Goal: Task Accomplishment & Management: Complete application form

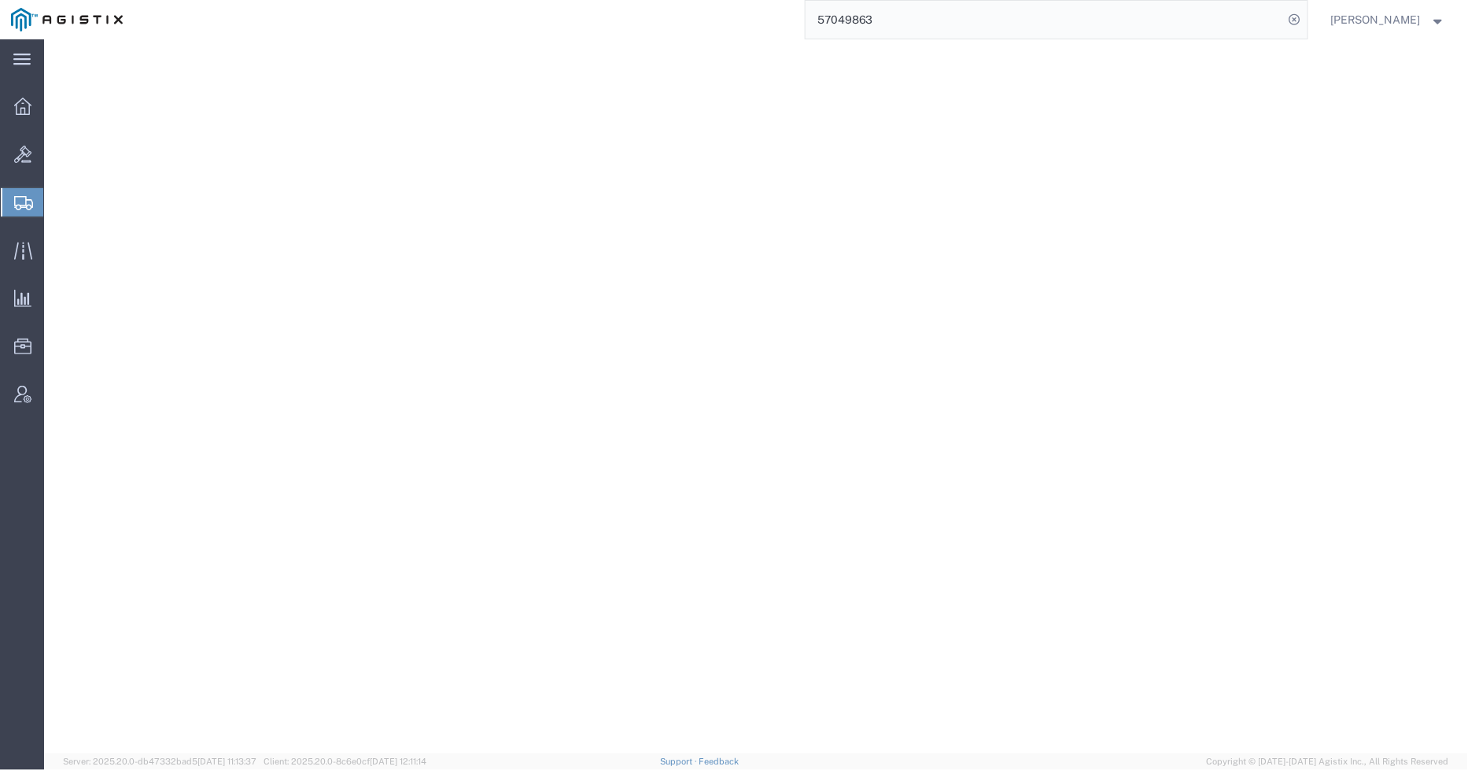
select select "69651"
select select
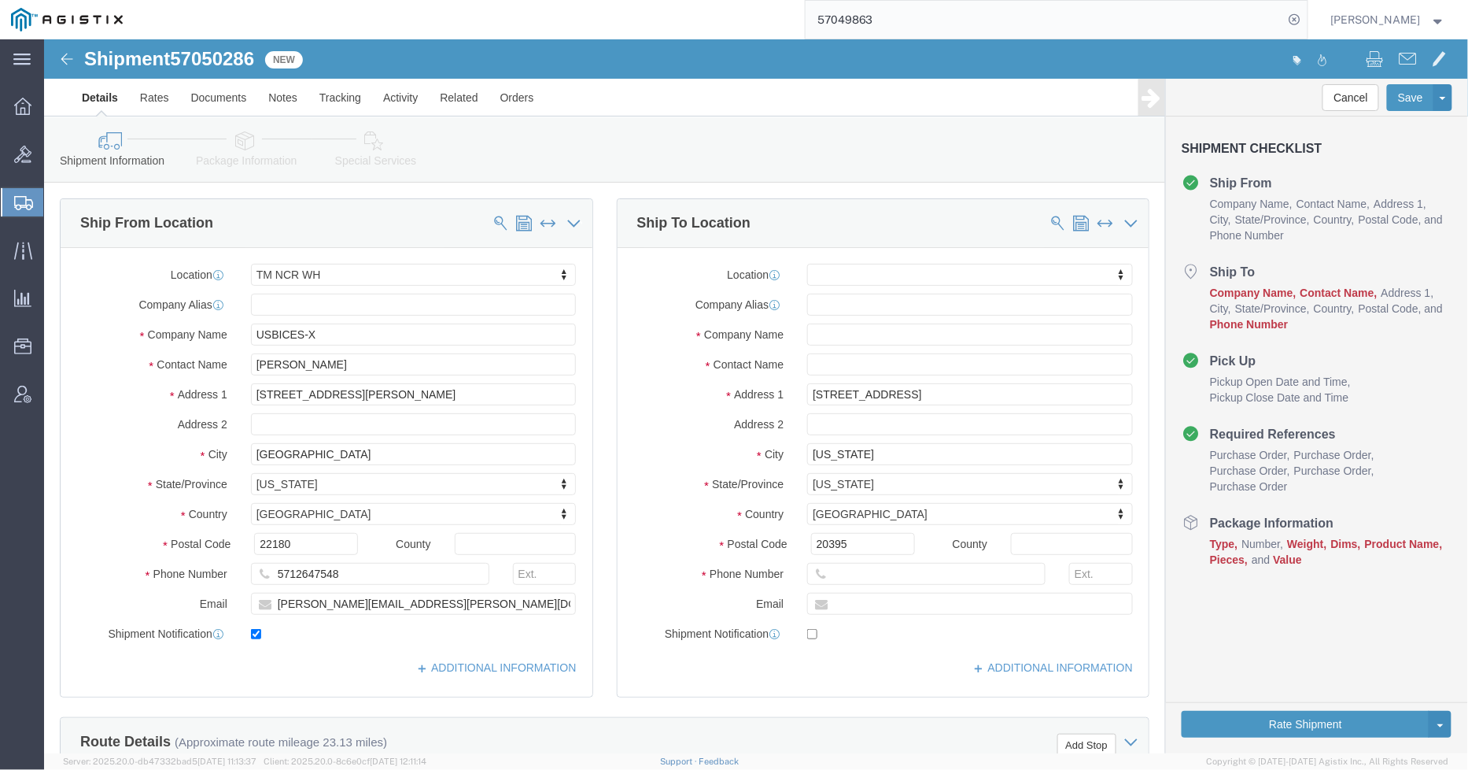
scroll to position [175, 0]
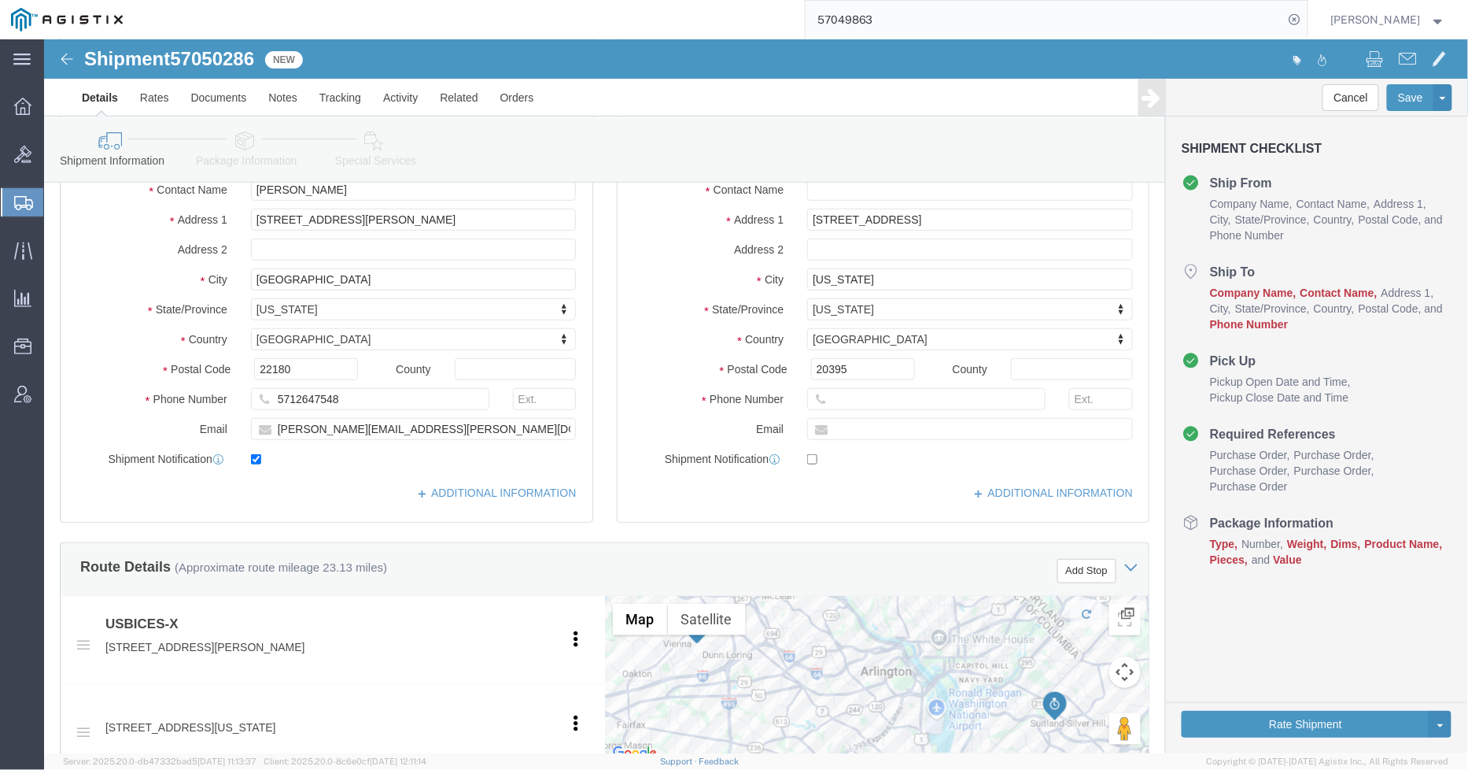
drag, startPoint x: 882, startPoint y: 20, endPoint x: 797, endPoint y: 18, distance: 85.0
click at [797, 18] on div "57049863" at bounding box center [721, 19] width 1174 height 39
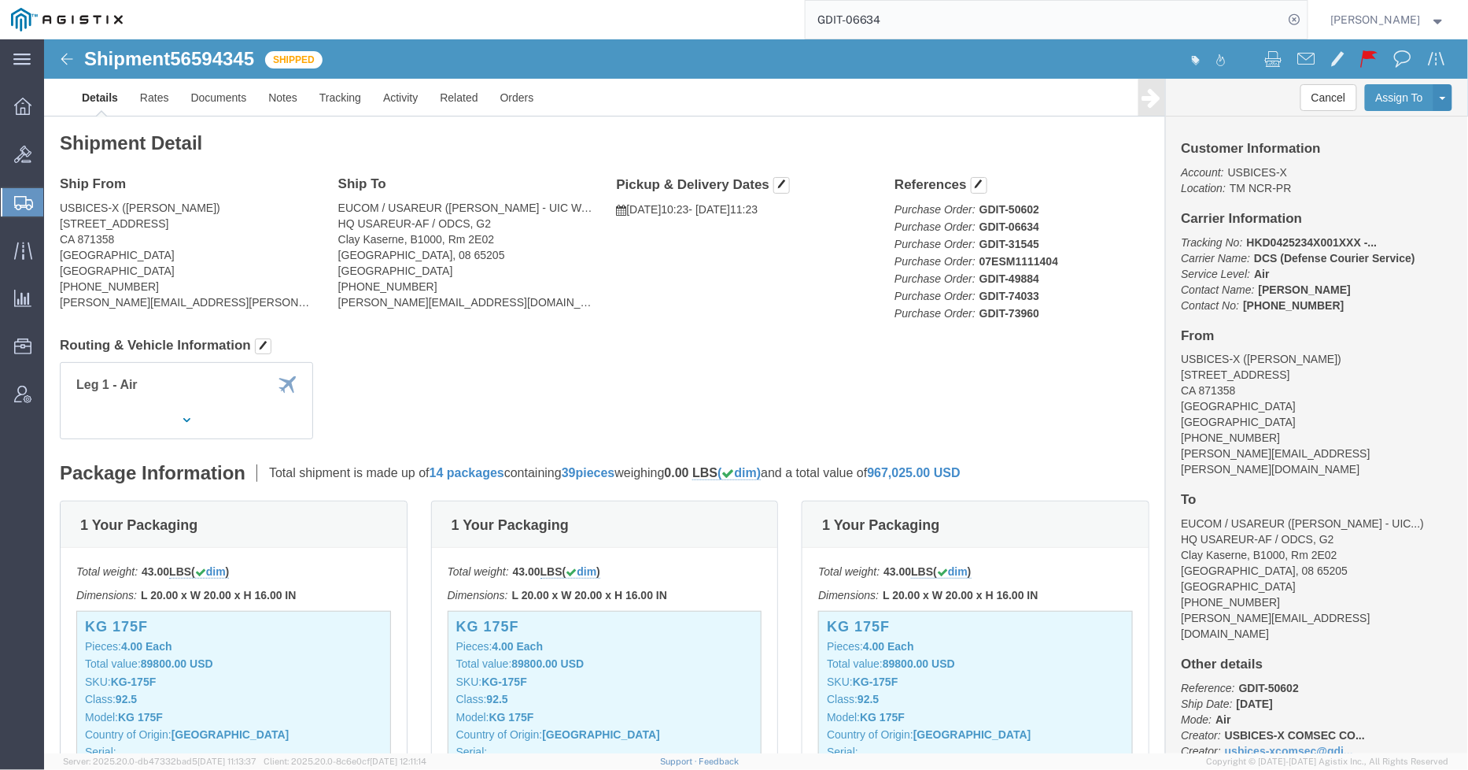
drag, startPoint x: 884, startPoint y: 13, endPoint x: 869, endPoint y: 31, distance: 24.1
click at [859, 22] on input "GDIT-06634" at bounding box center [1045, 20] width 478 height 38
drag, startPoint x: 999, startPoint y: 209, endPoint x: 999, endPoint y: 199, distance: 9.5
click p "Purchase Order: GDIT-50602 Purchase Order: GDIT-06634 Purchase Order: GDIT-3154…"
click div "References Purchase Order: GDIT-50602 Purchase Order: GDIT-06634 Purchase Order…"
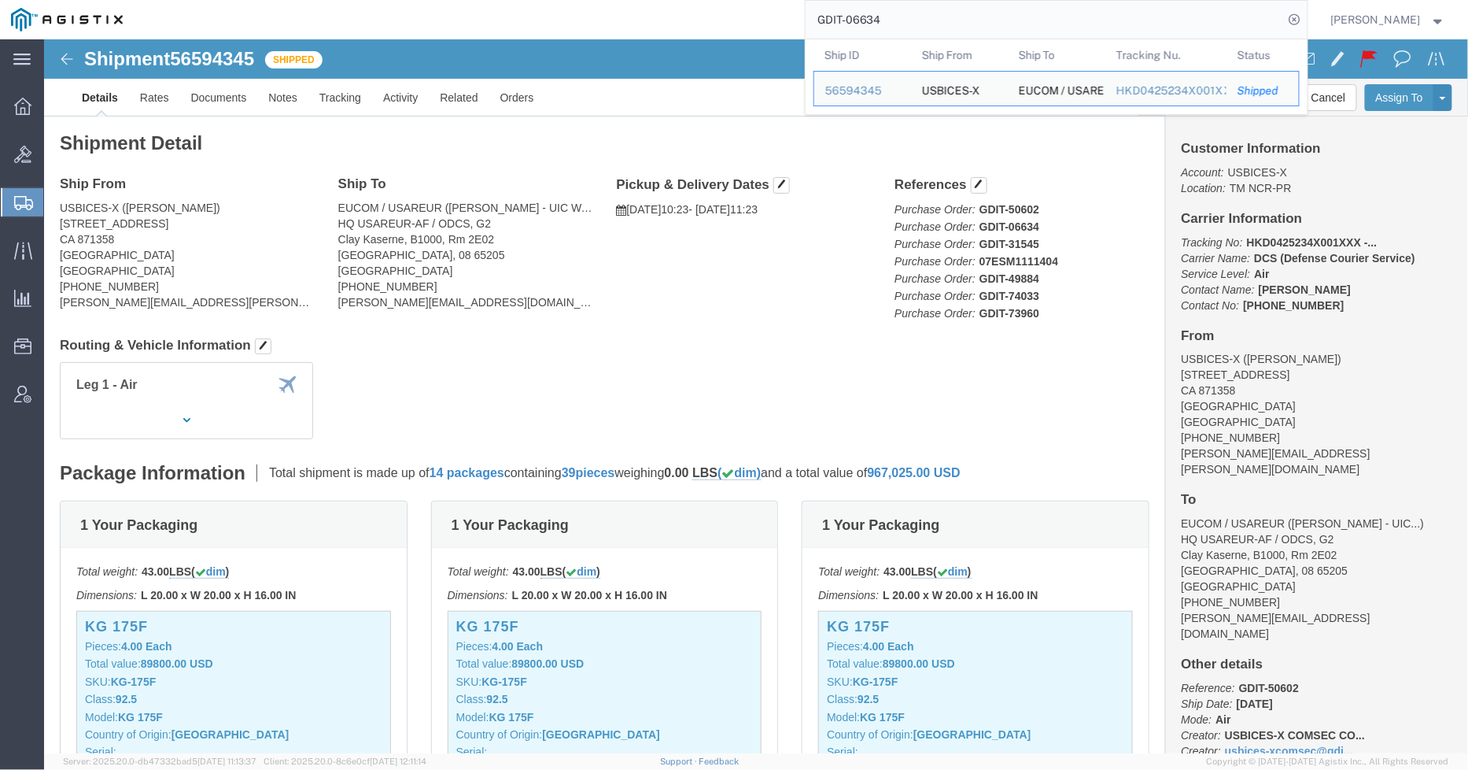
click at [895, 13] on input "GDIT-06634" at bounding box center [1045, 20] width 478 height 38
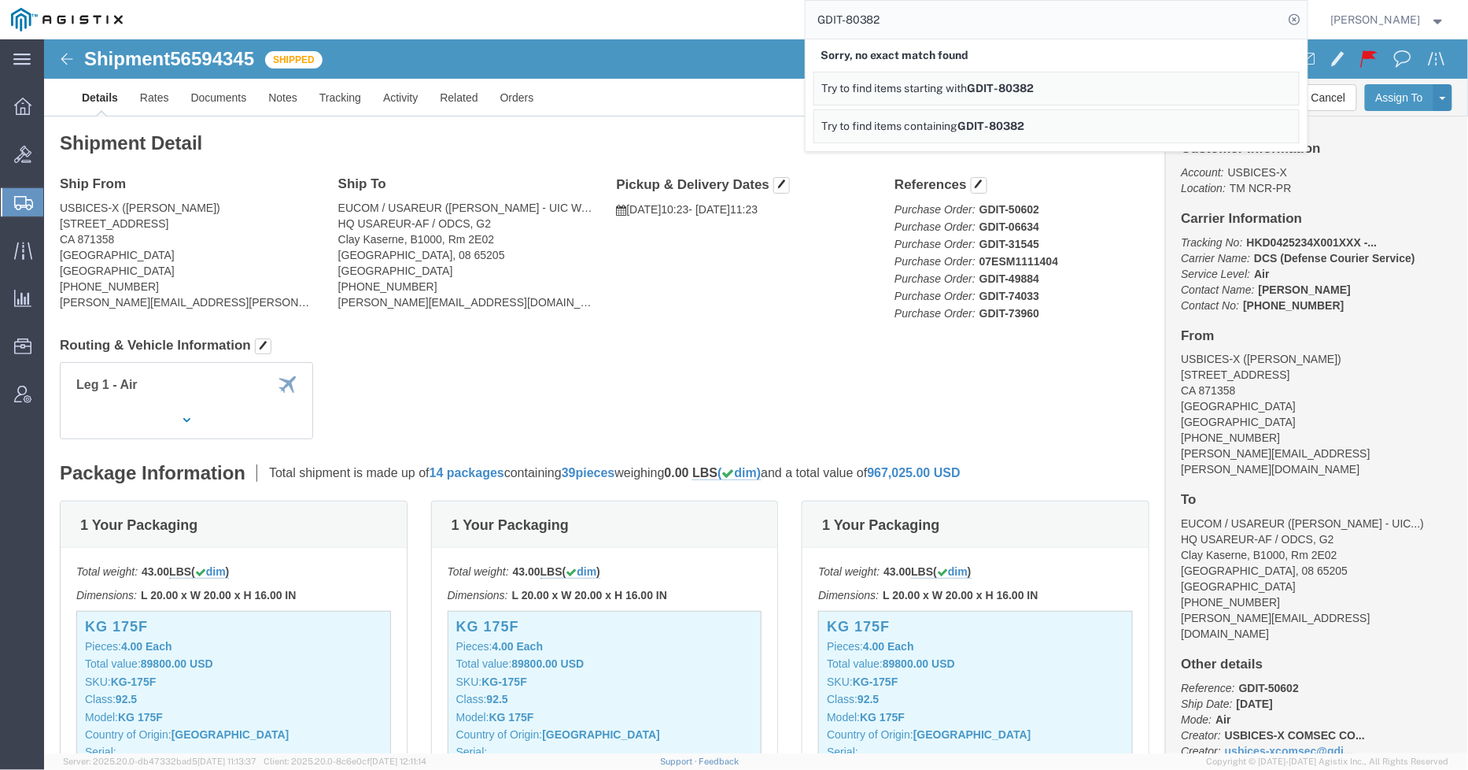
drag, startPoint x: 984, startPoint y: 13, endPoint x: 859, endPoint y: 25, distance: 125.7
click at [859, 25] on input "GDIT-80382" at bounding box center [1045, 20] width 478 height 38
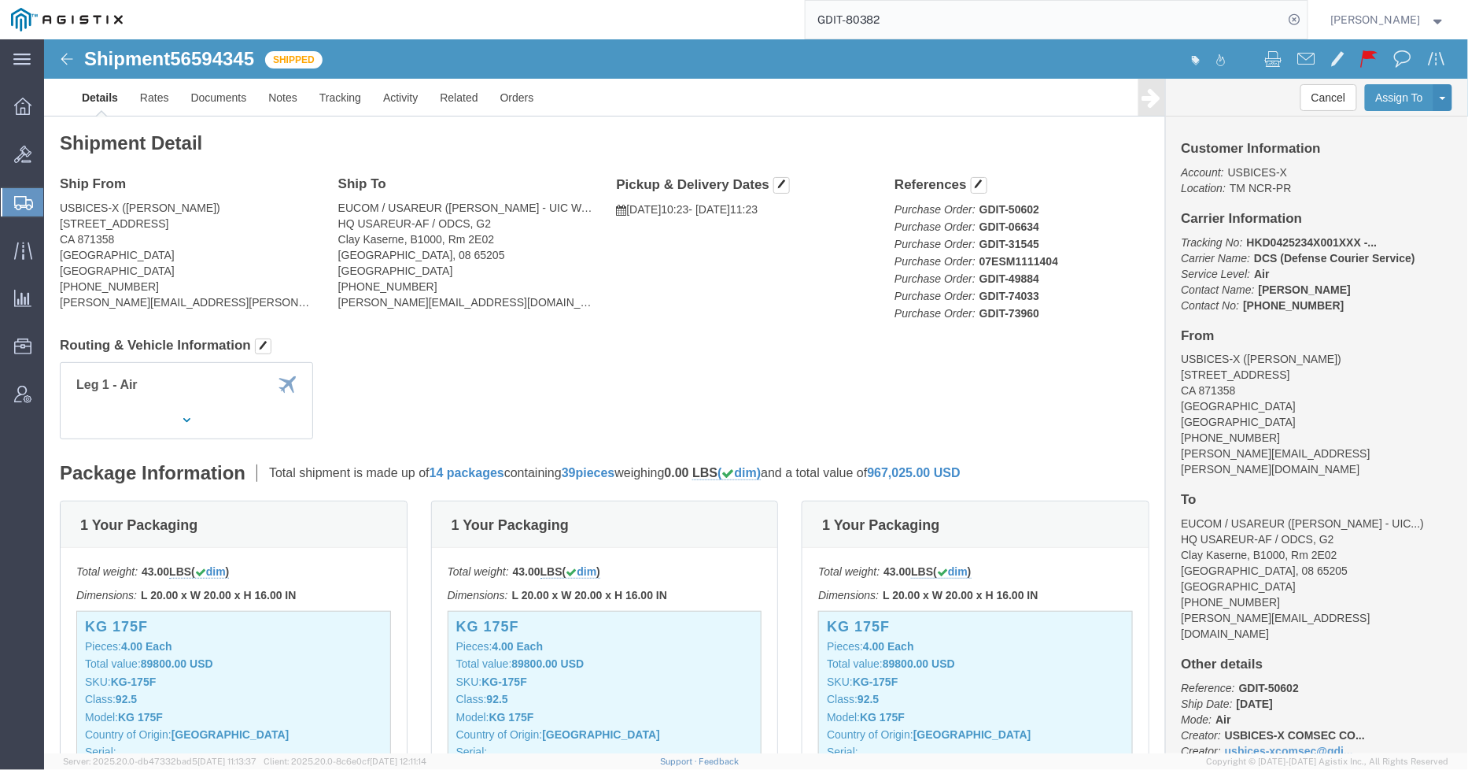
drag, startPoint x: 919, startPoint y: 31, endPoint x: 769, endPoint y: 24, distance: 150.5
click at [770, 26] on div "GDIT-80382" at bounding box center [721, 19] width 1174 height 39
paste input "57050286"
type input "57050286"
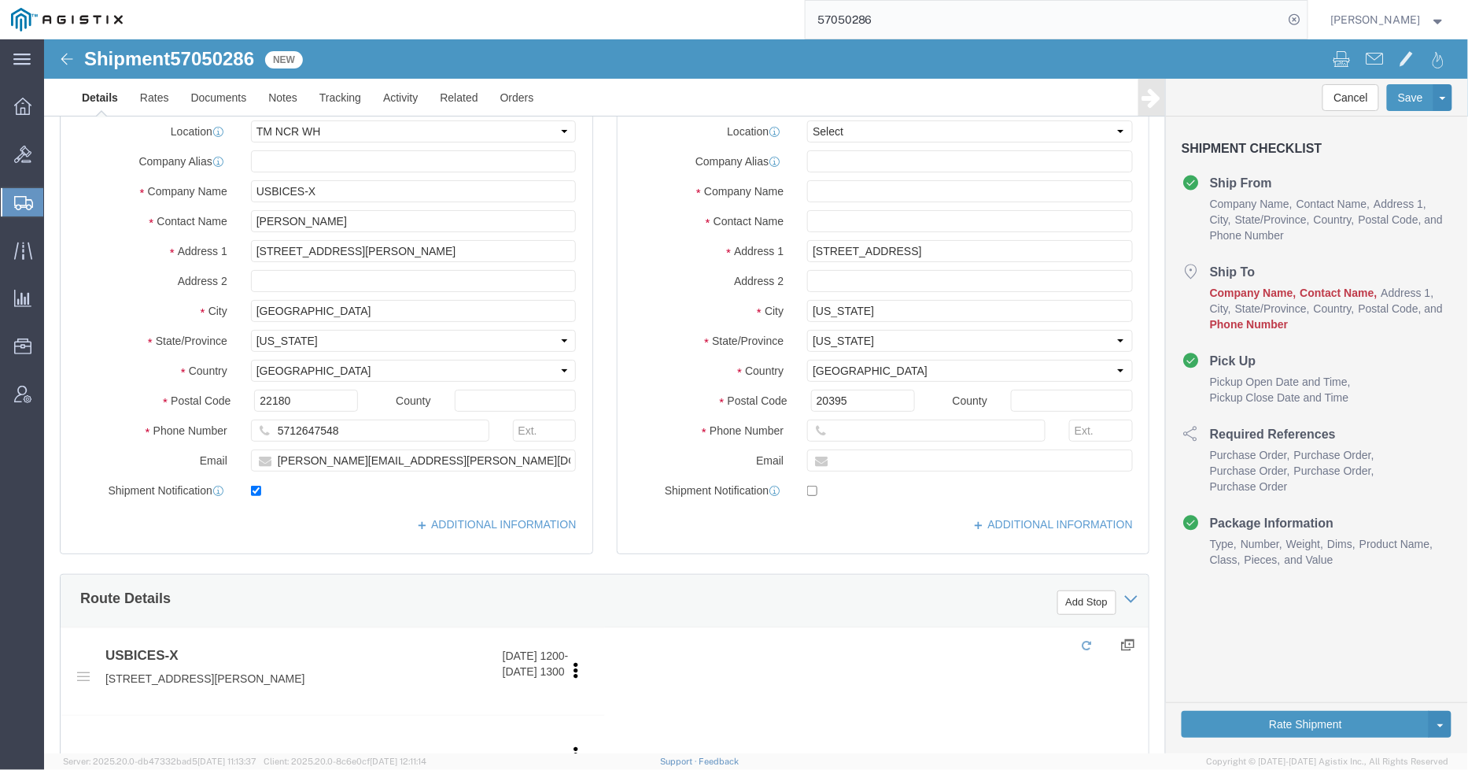
select select "69651"
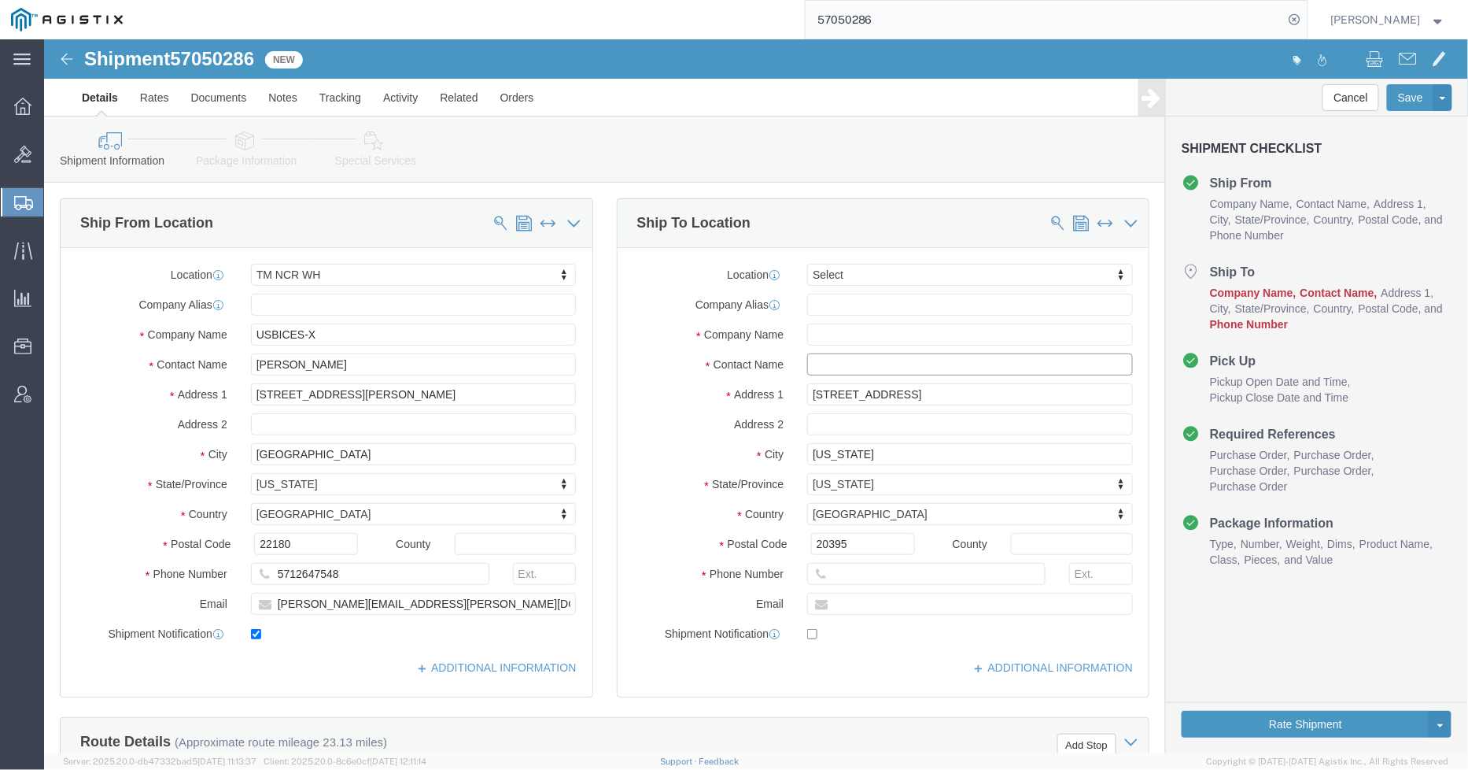
click input "text"
type input "[PERSON_NAME]"
click div "Location Select Select My Profile Location Master Location [GEOGRAPHIC_DATA] TM…"
click input "text"
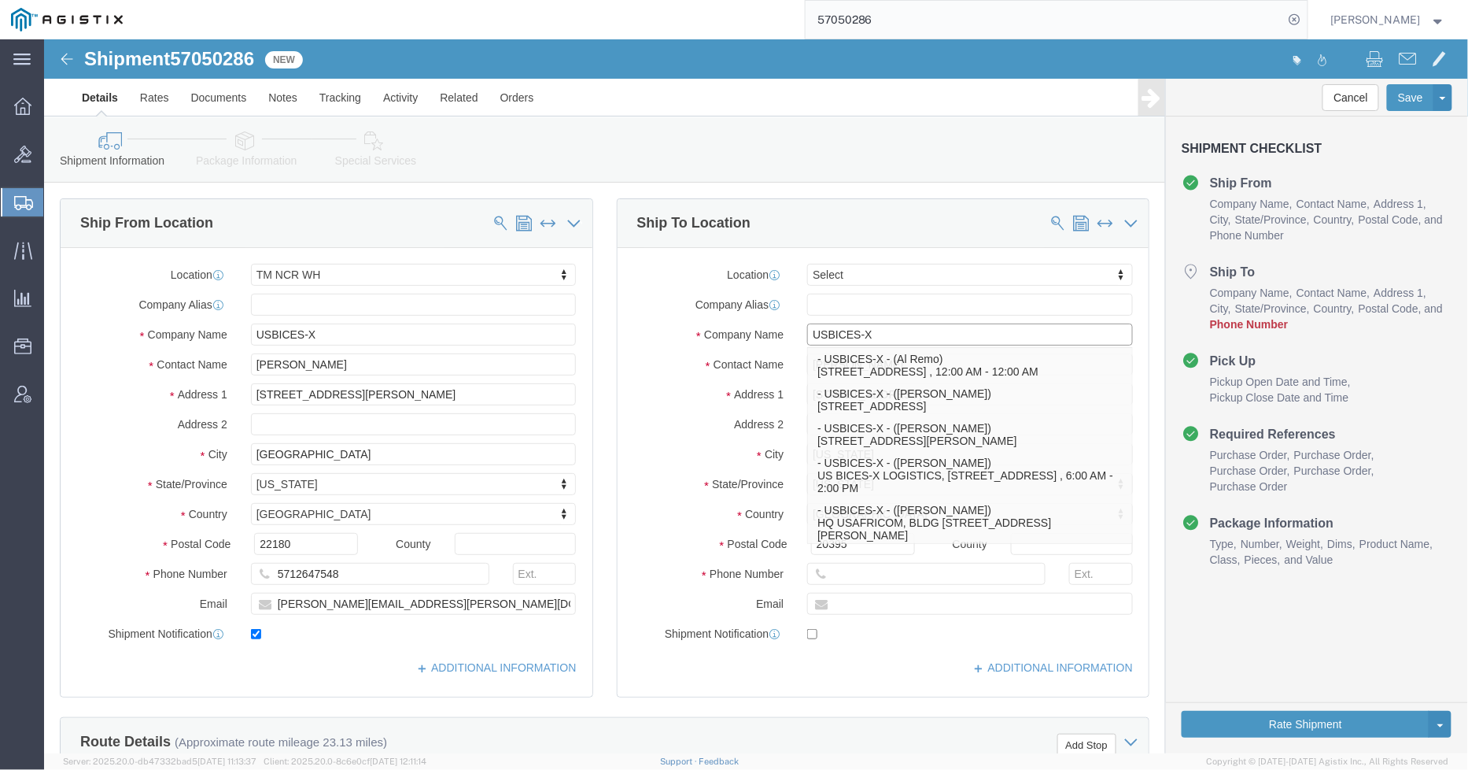
type input "USBICES-X"
drag, startPoint x: 591, startPoint y: 351, endPoint x: 602, endPoint y: 349, distance: 11.3
click label "Address 1"
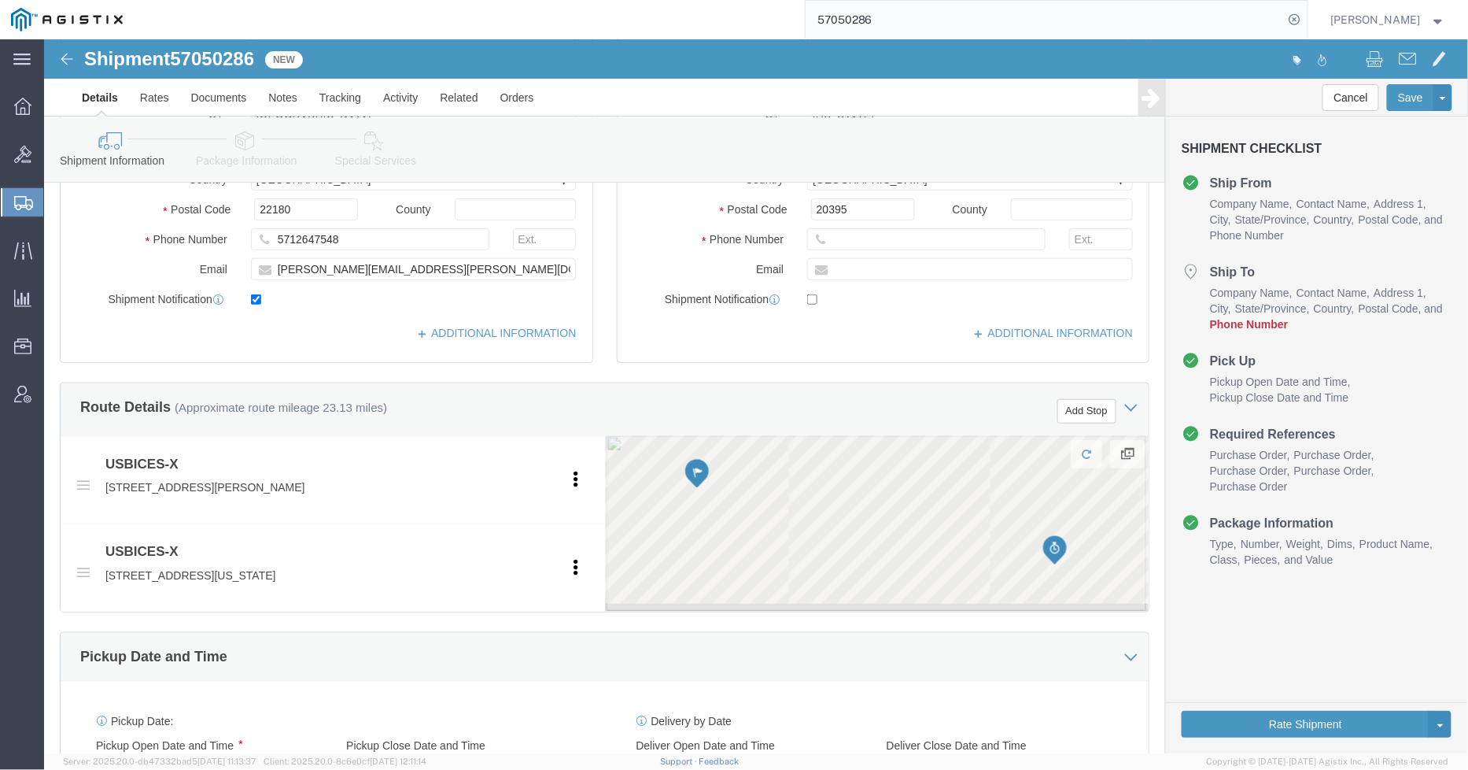
scroll to position [175, 0]
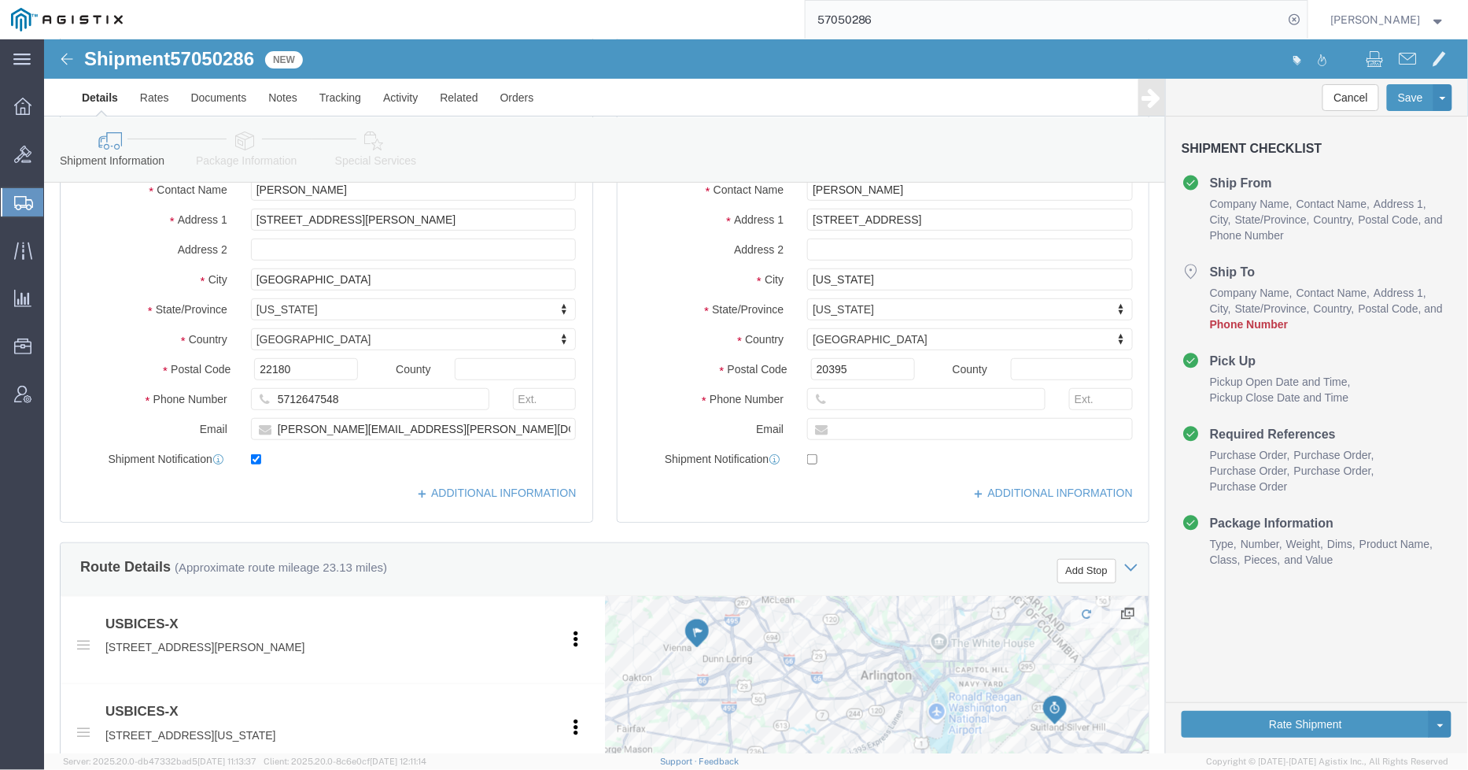
click link "Package Information"
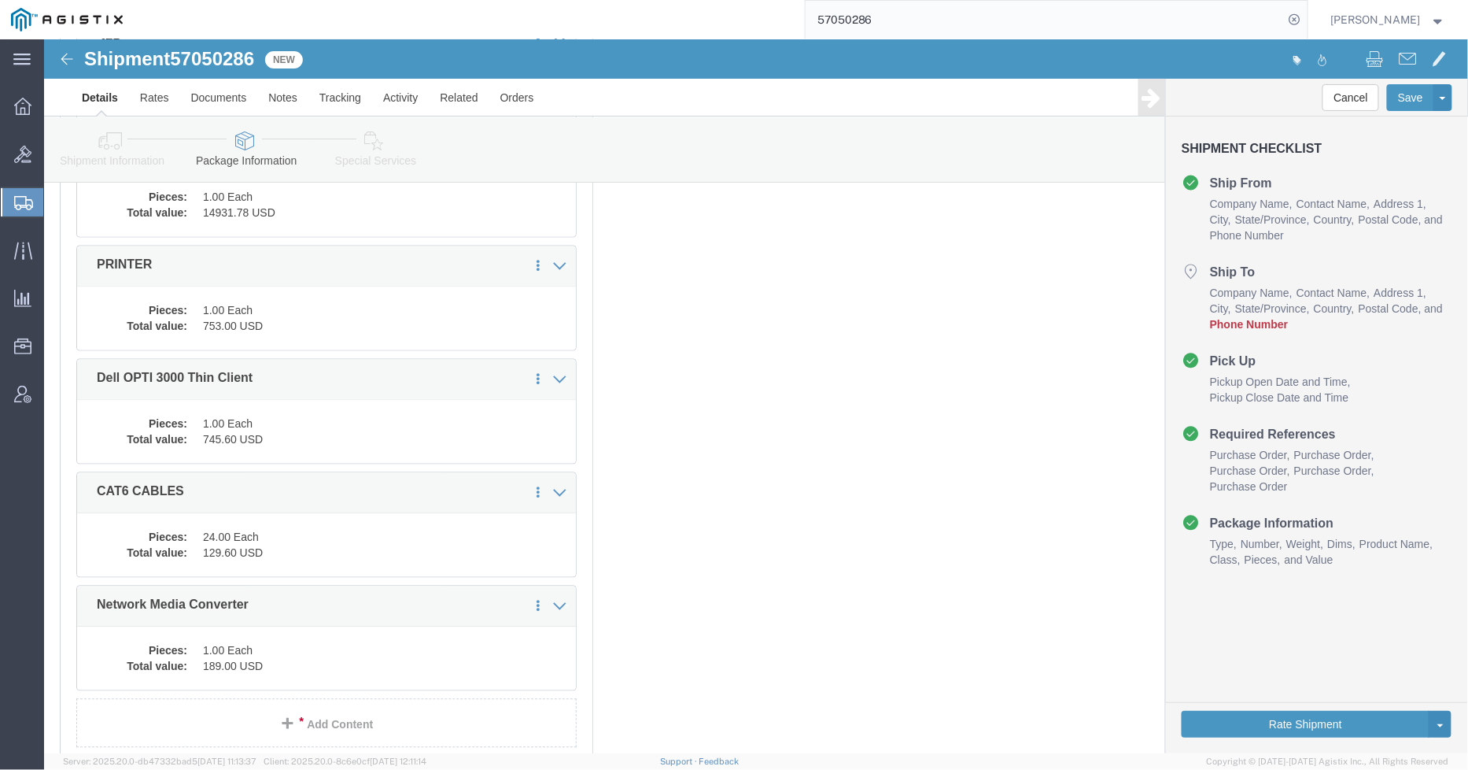
scroll to position [1108, 0]
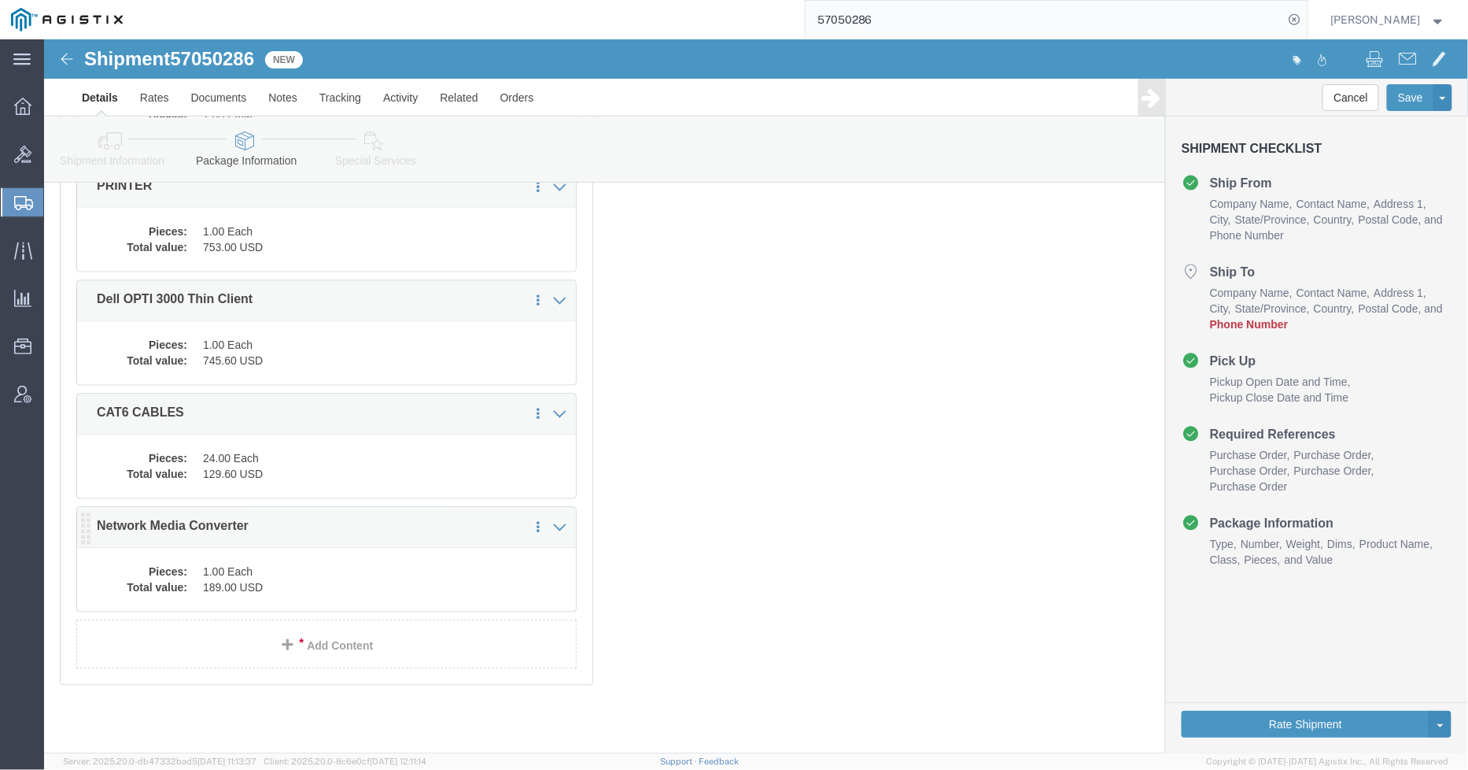
click dd "189.00 USD"
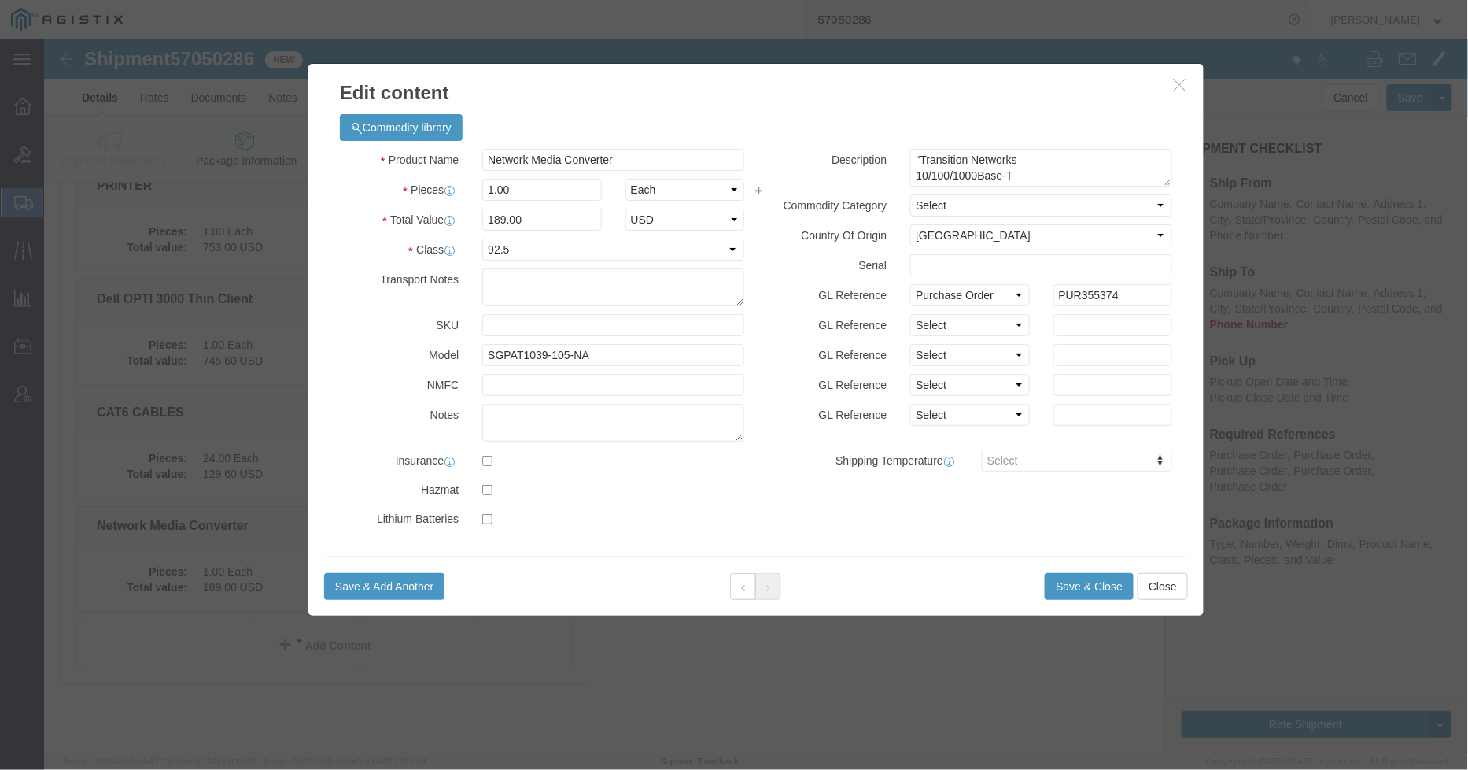
click icon "button"
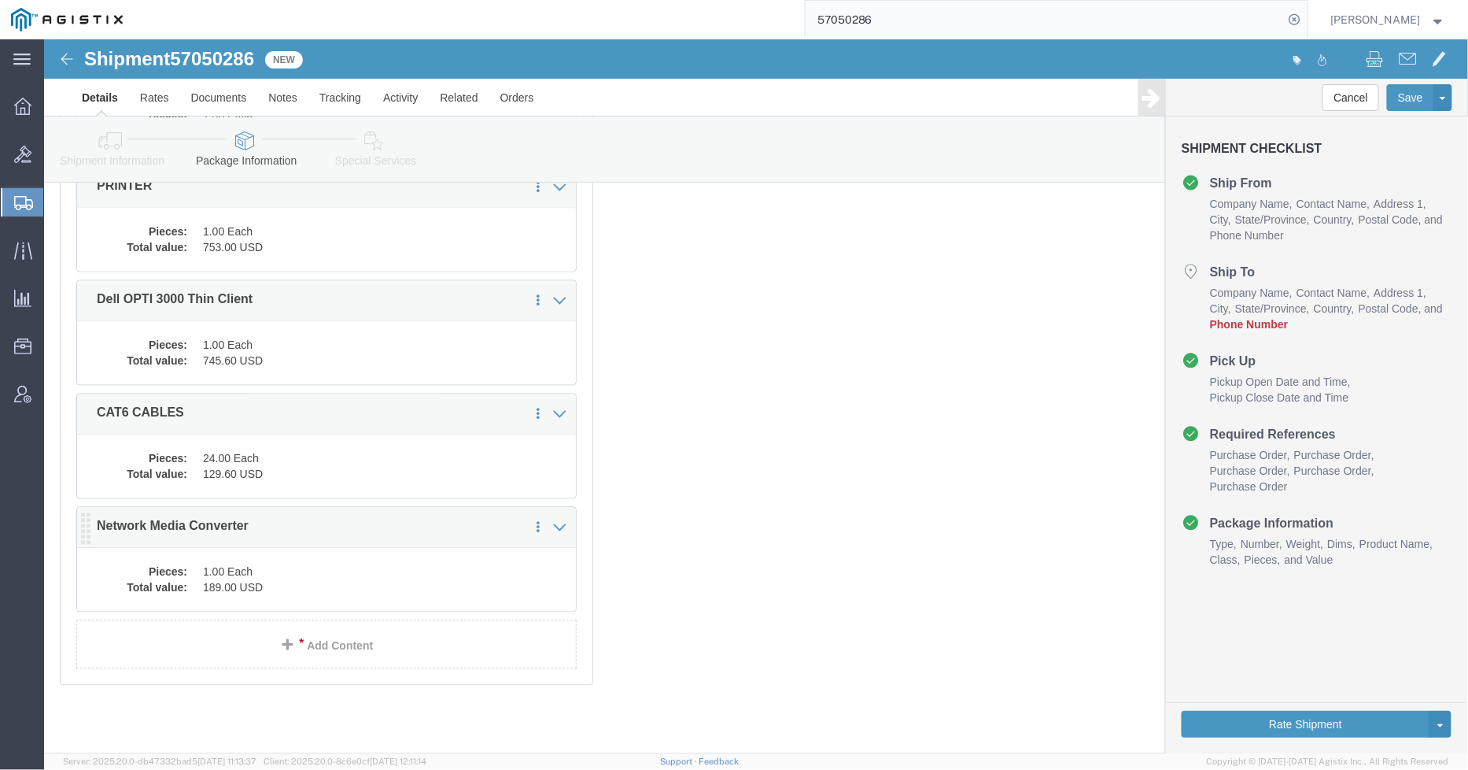
click div "Pieces: 1.00 Each Total value: 189.00 USD"
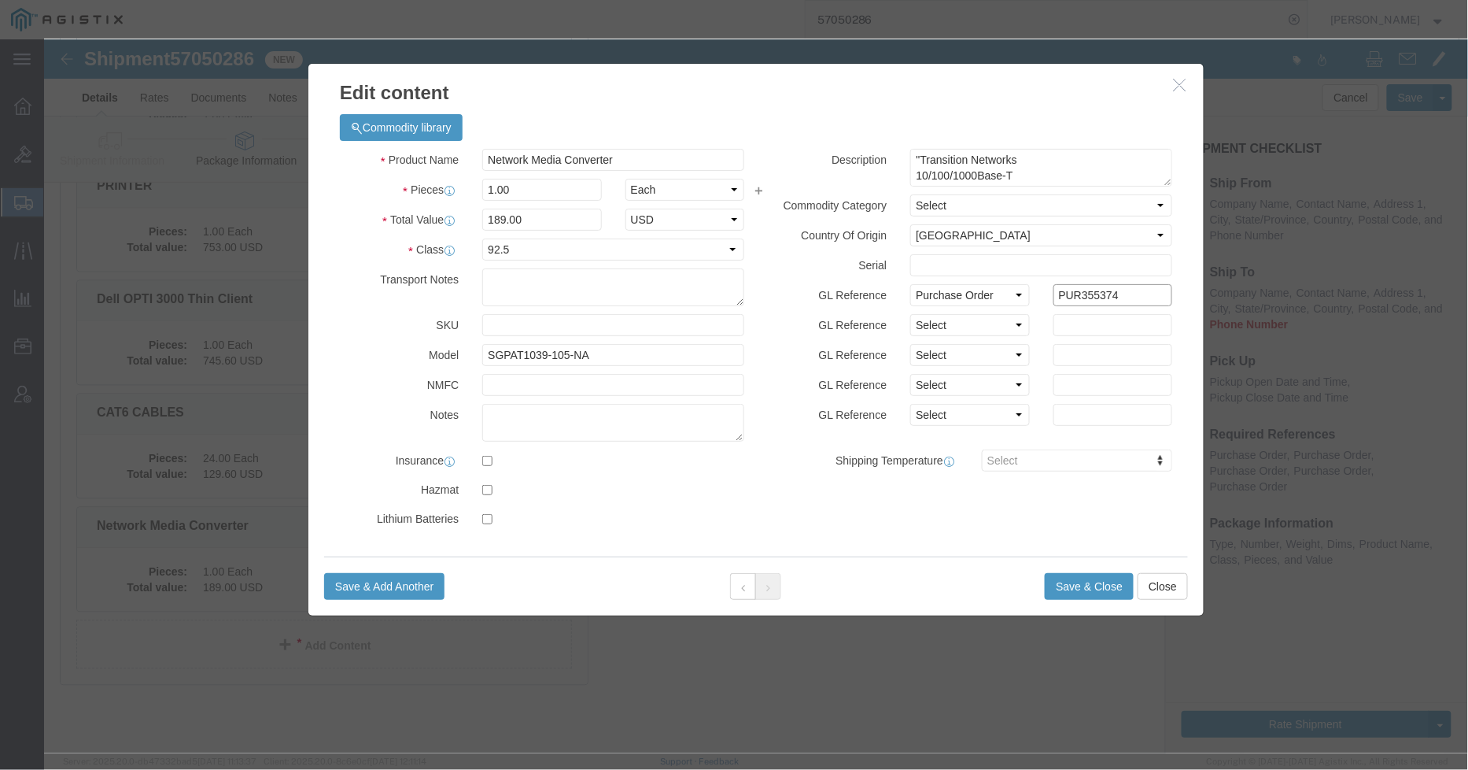
drag, startPoint x: 1089, startPoint y: 247, endPoint x: 995, endPoint y: 242, distance: 93.8
click div "Description "Transition Networks 10/100/1000Base-T (RJ45)" Commodity Category S…"
type input "GDIT-78384"
click button "Save & Close"
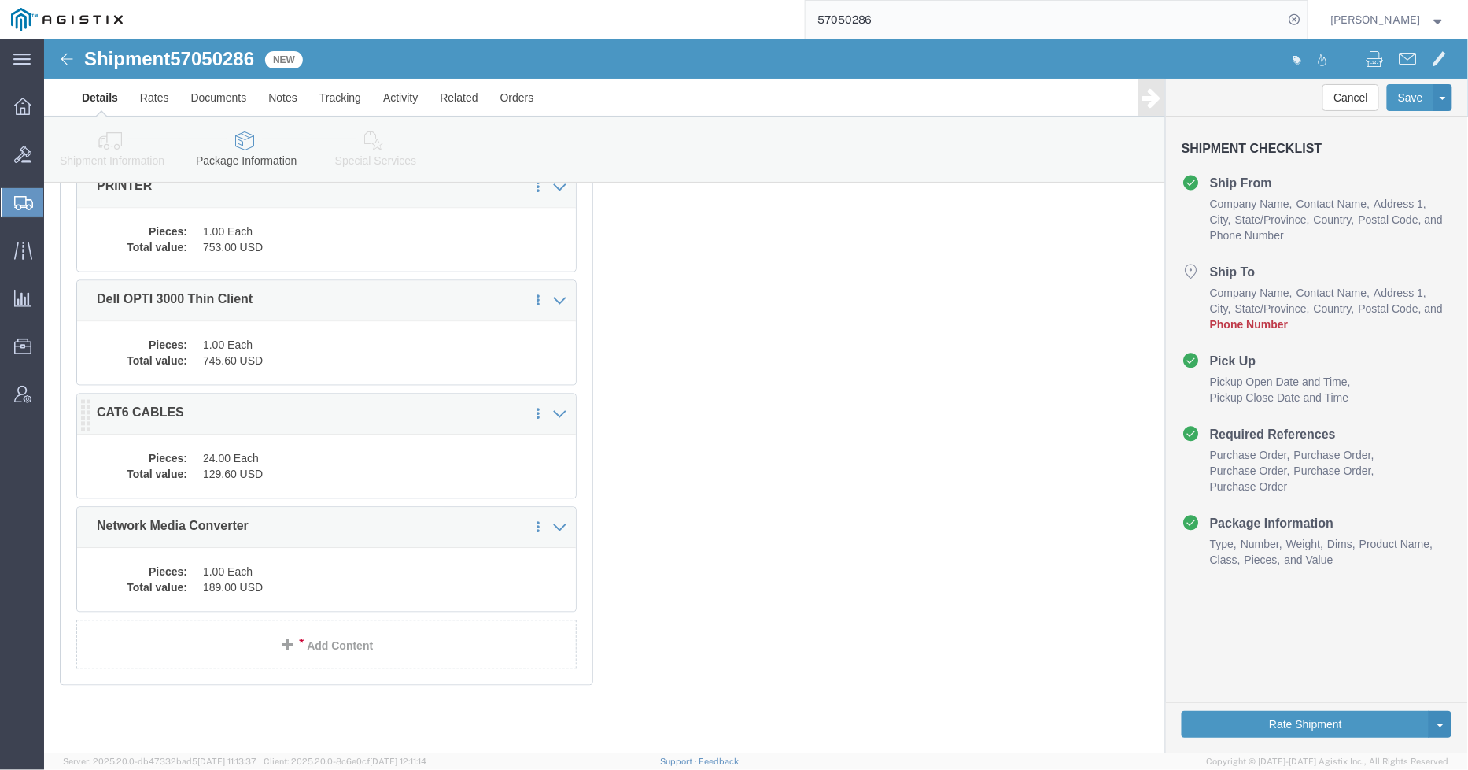
click div "Pieces: 24.00 Each Total value: 129.60 USD"
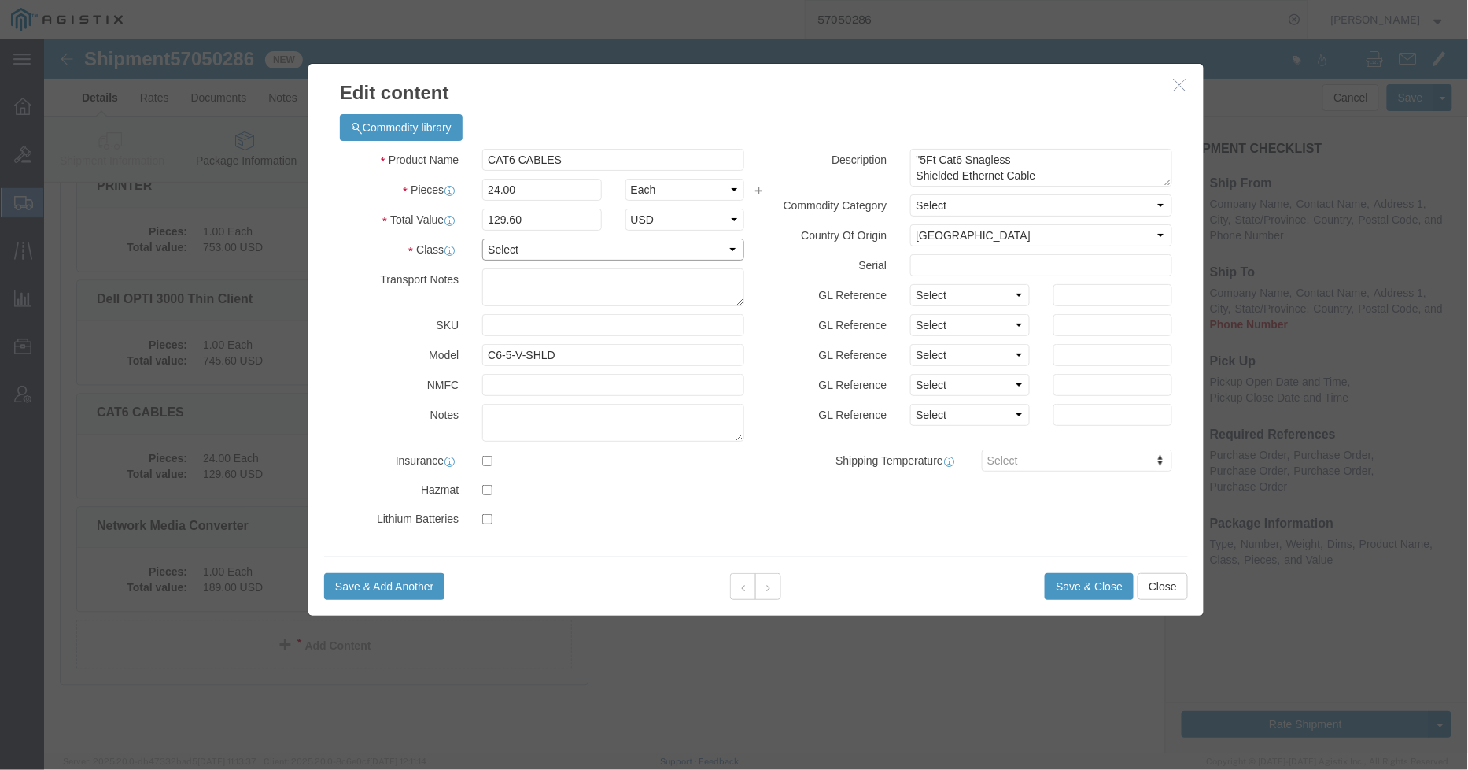
click select "Select 50 55 60 65 70 85 92.5 100 125 175 250 300 400"
select select "92.5"
click select "Select 50 55 60 65 70 85 92.5 100 125 175 250 300 400"
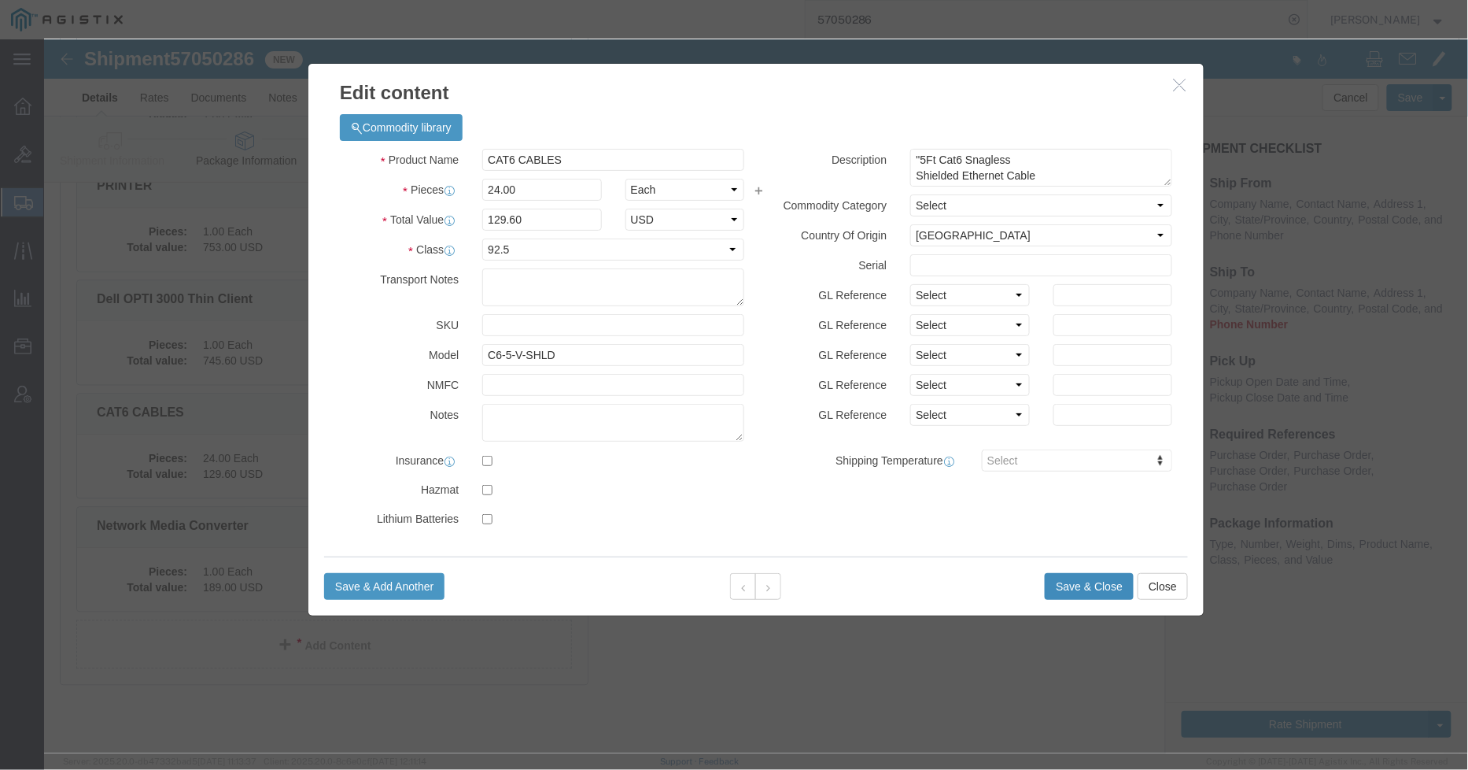
click button "Save & Close"
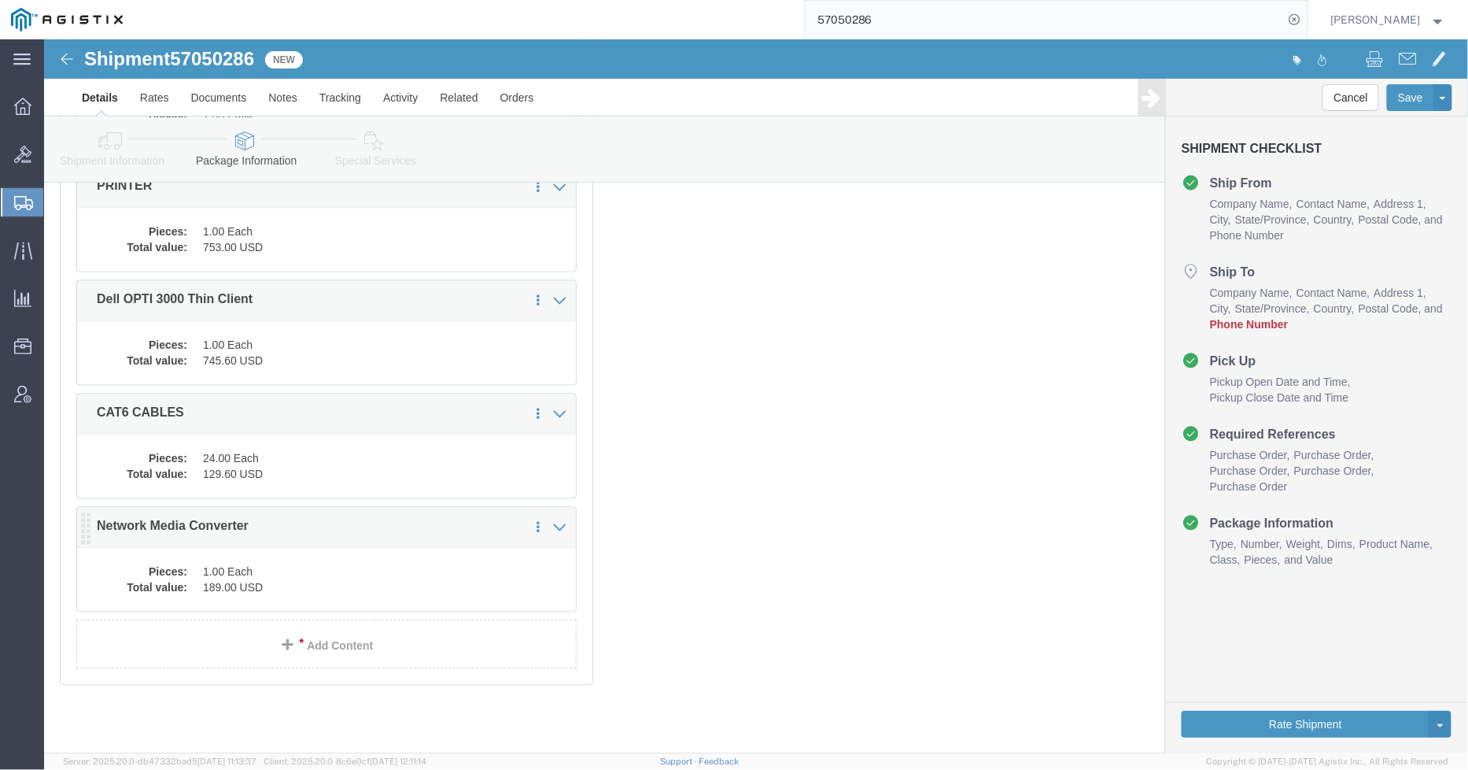
click dd "1.00 Each"
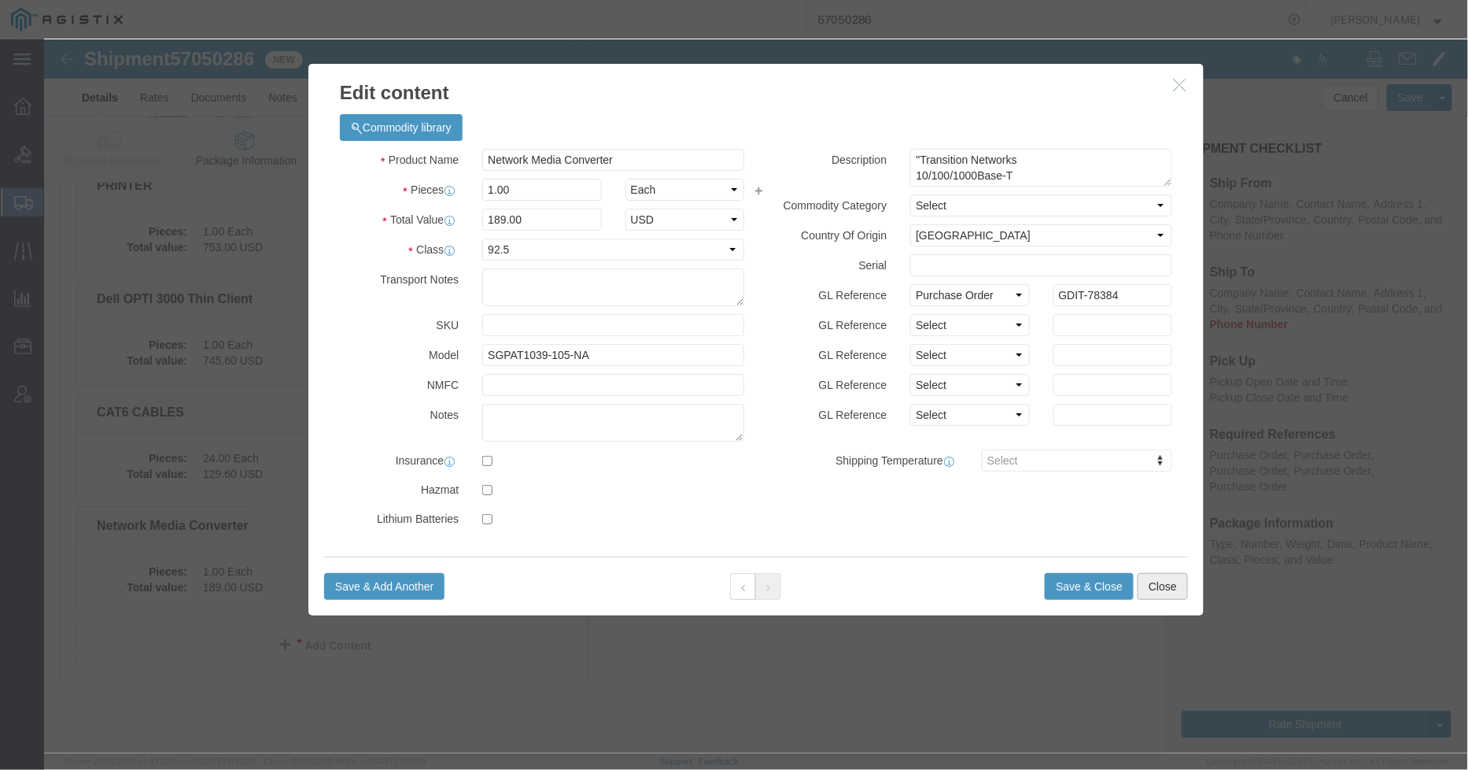
click button "Close"
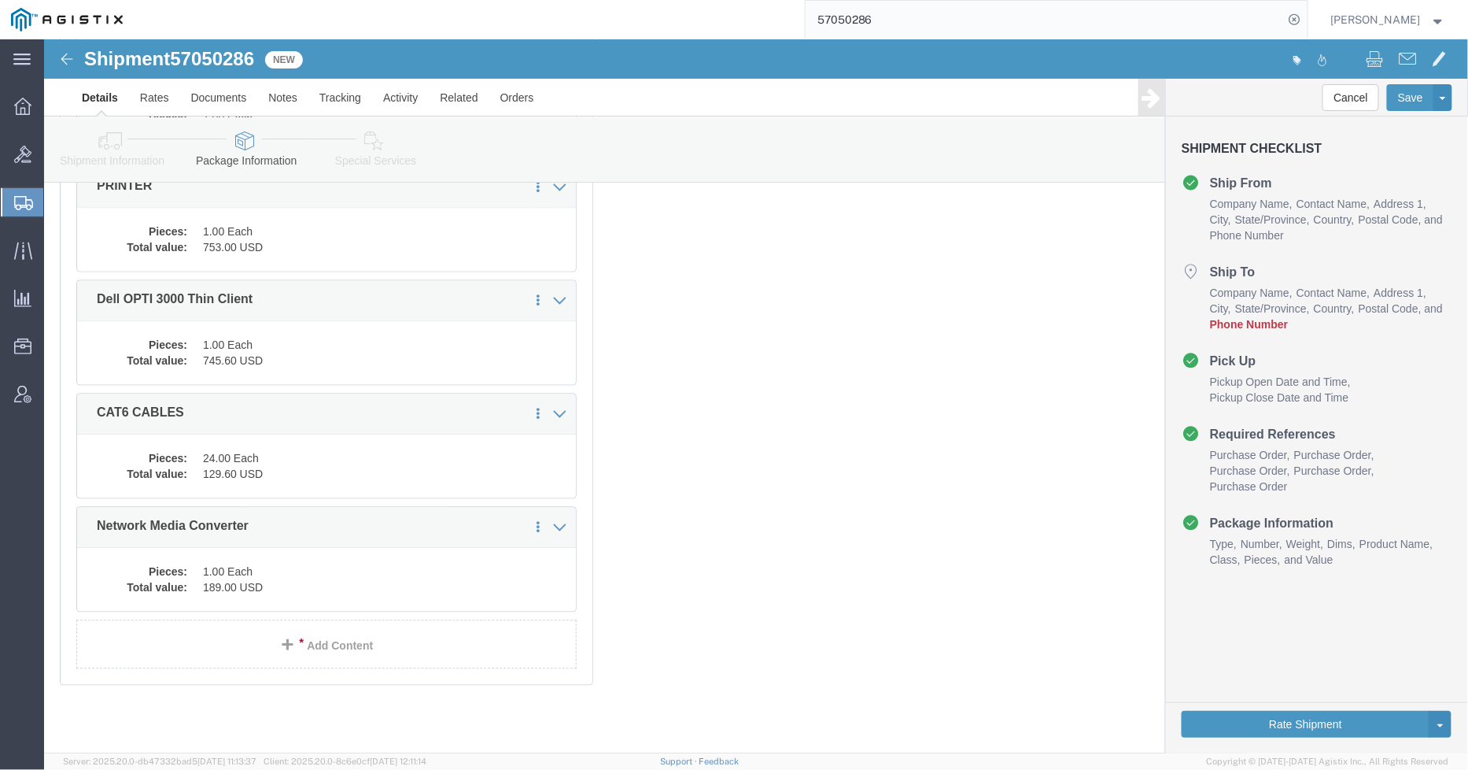
click dd "745.60 USD"
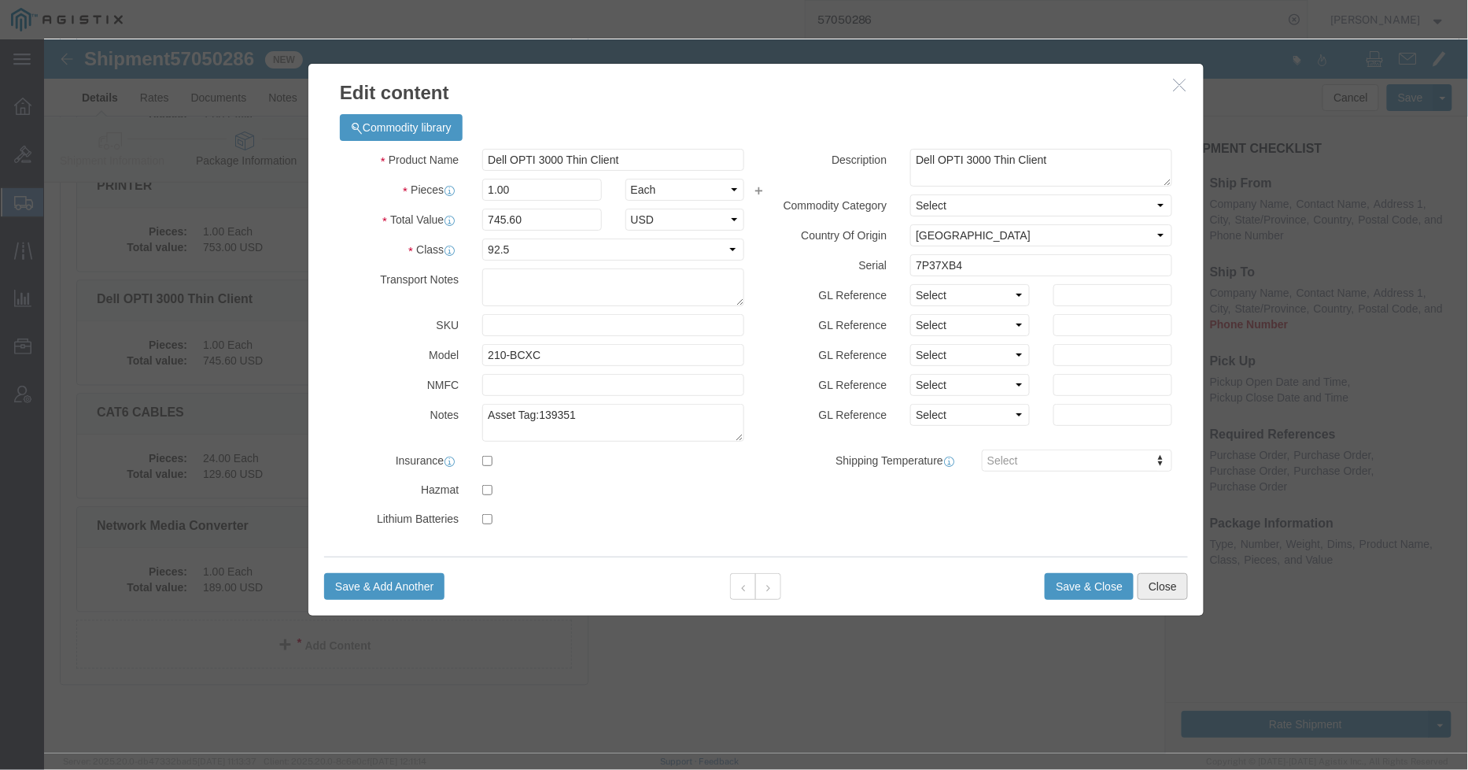
click button "Close"
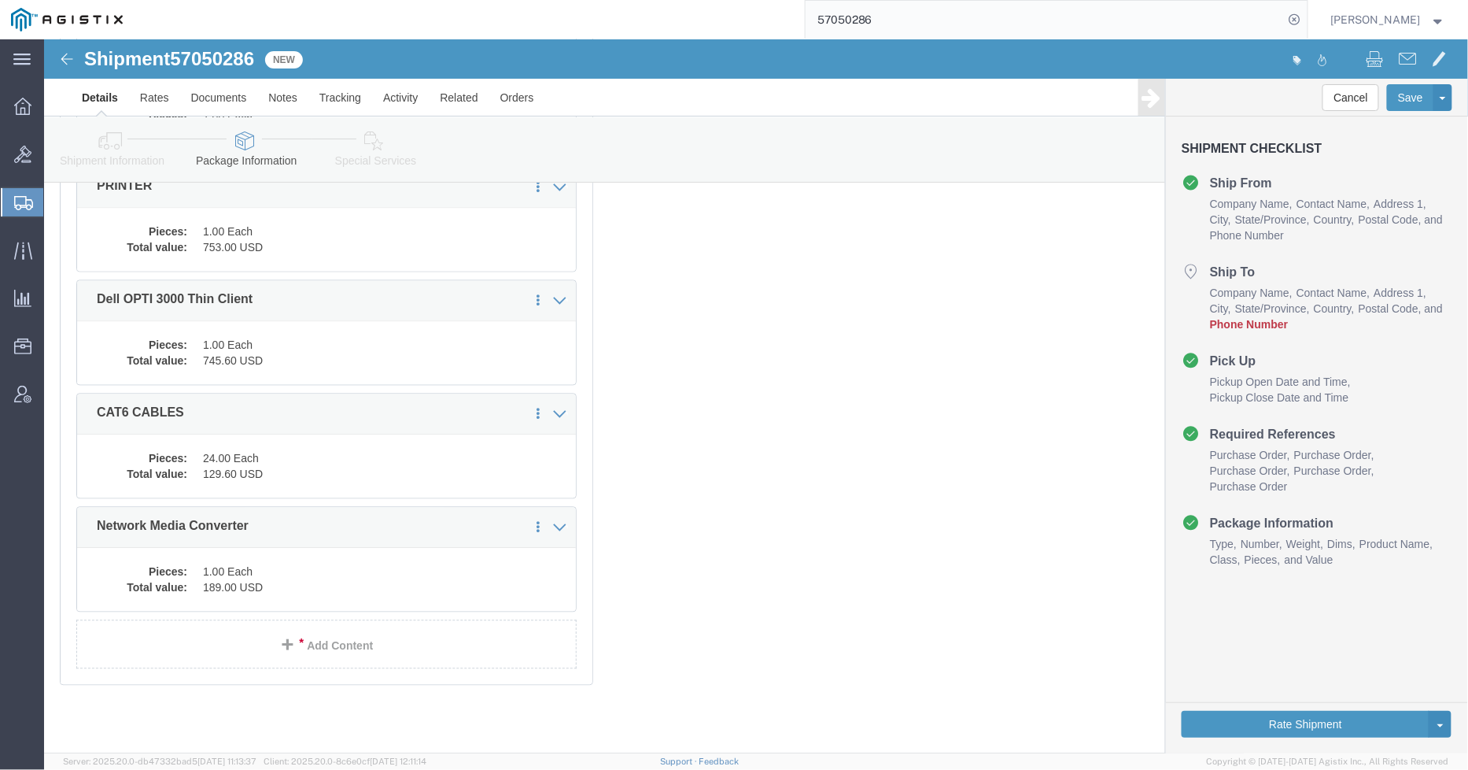
click div "Previous Continue"
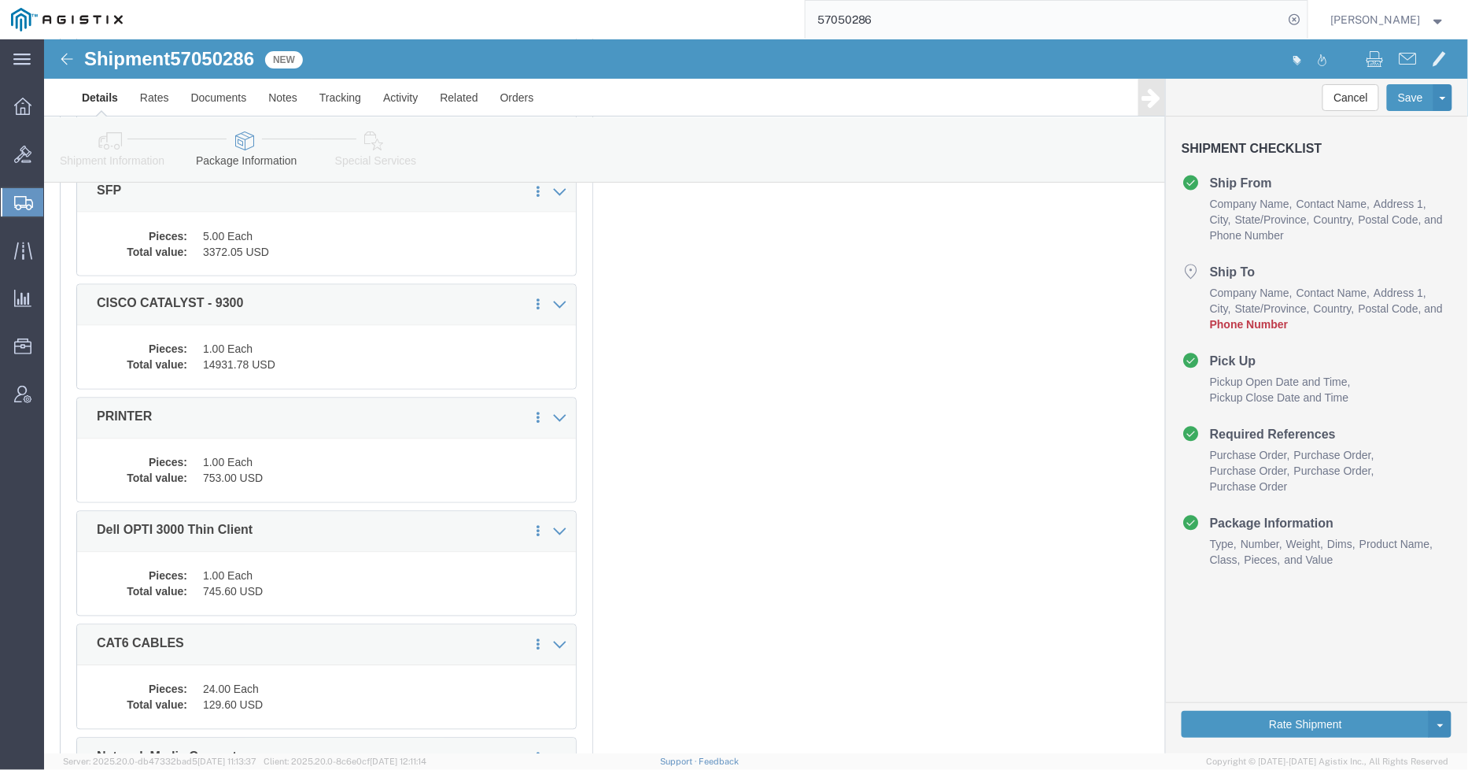
scroll to position [846, 0]
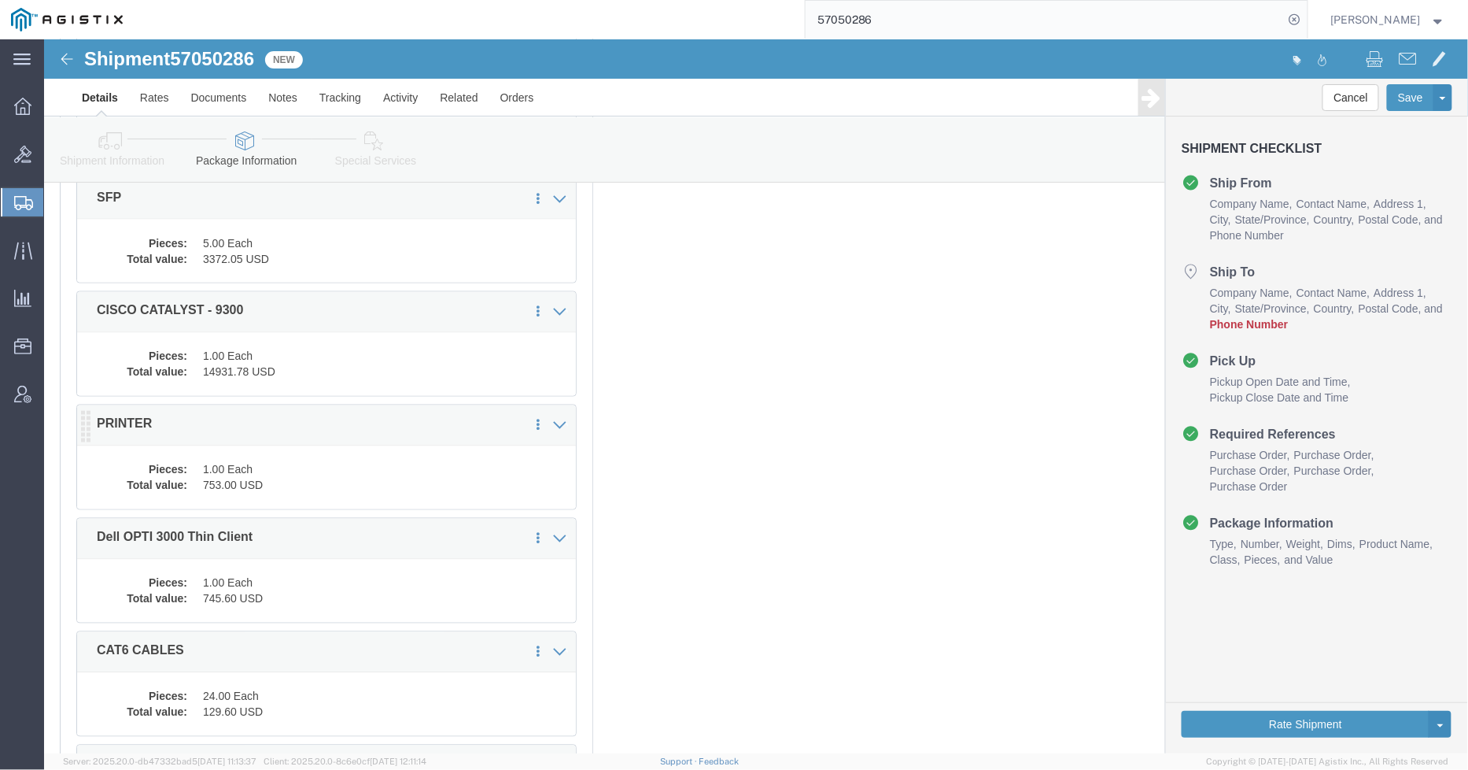
click dd "1.00 Each"
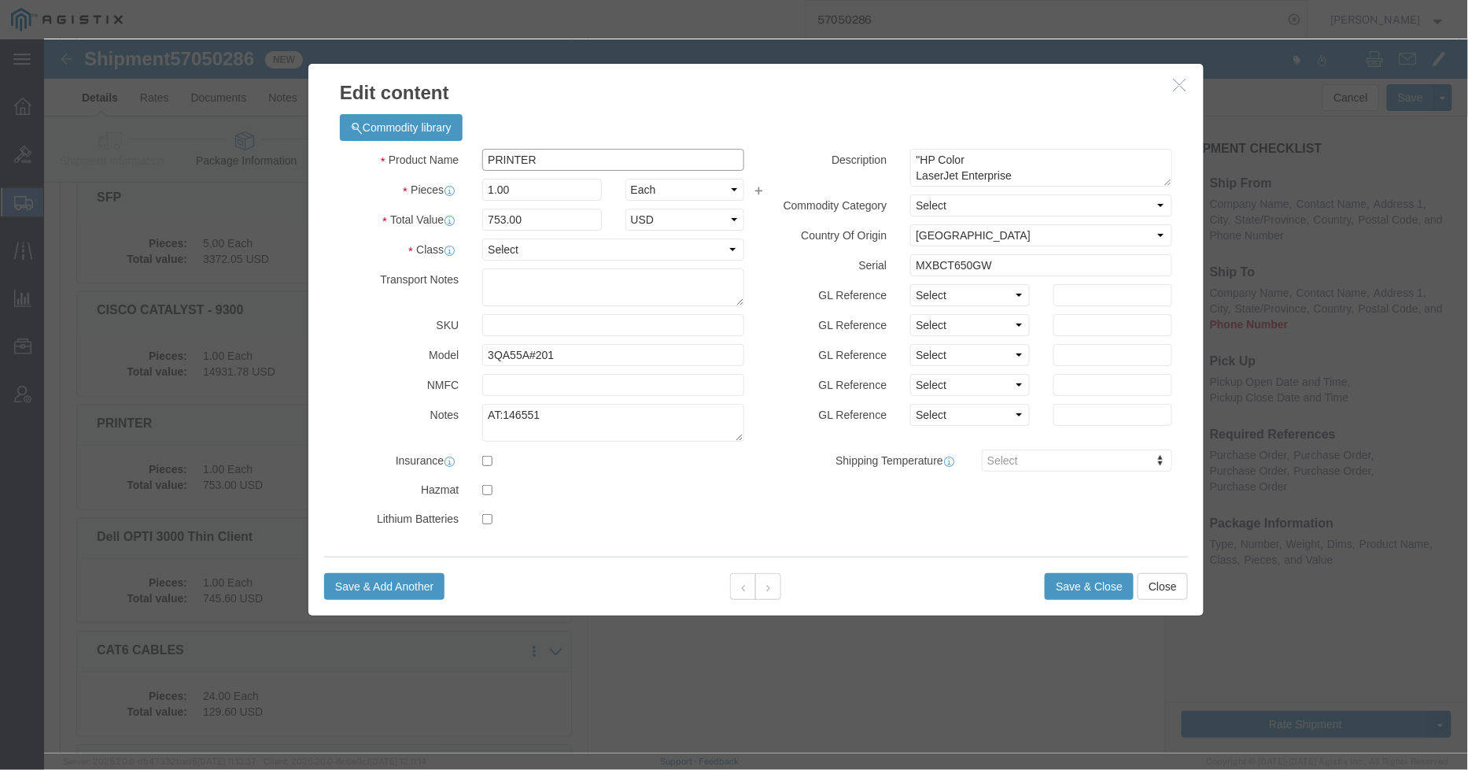
drag, startPoint x: 520, startPoint y: 127, endPoint x: 434, endPoint y: 113, distance: 86.9
click input "PRINTER"
type input "HP Color LaserJet Printer M480f"
click button "Save & Close"
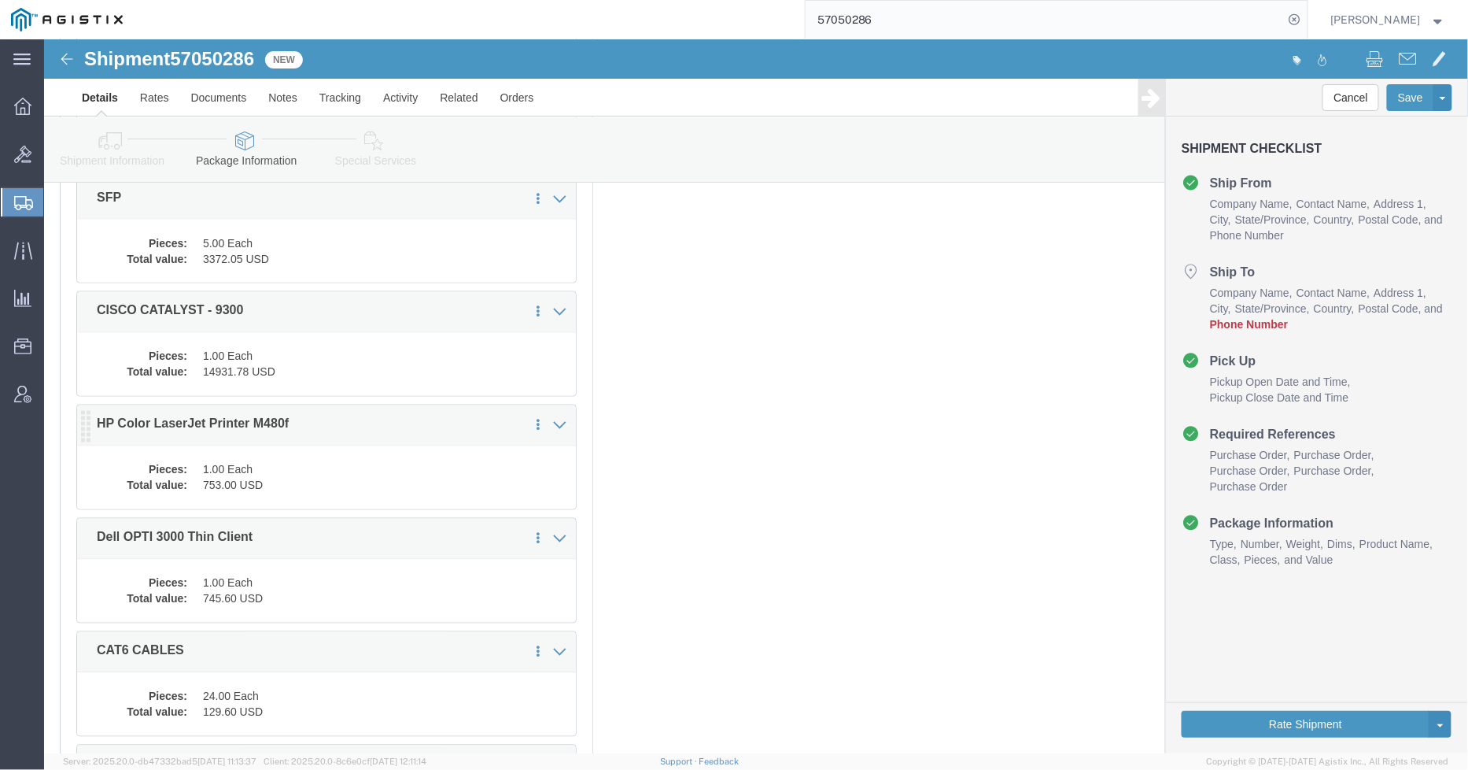
click div "Pieces: 1.00 Each Total value: 753.00 USD"
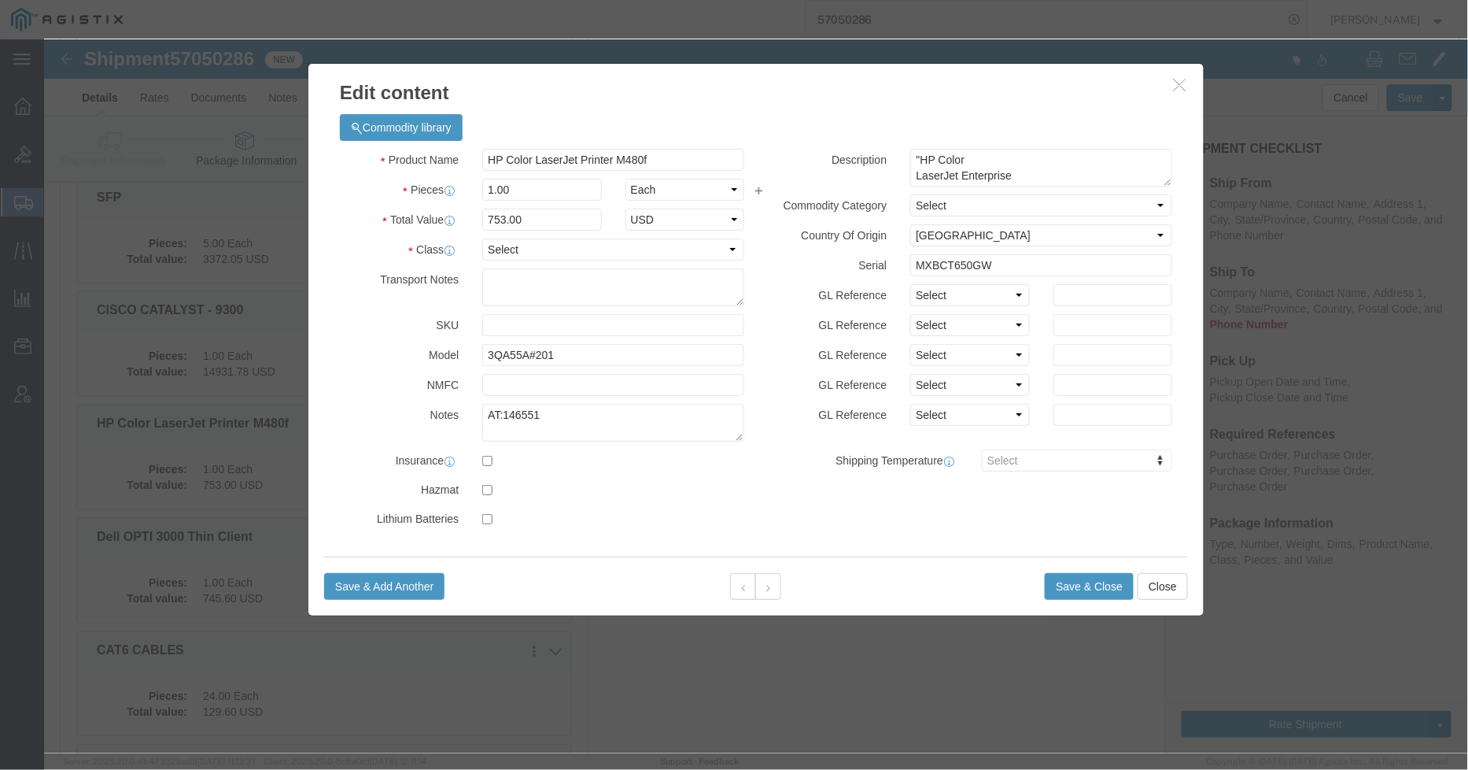
drag, startPoint x: 1123, startPoint y: 48, endPoint x: 1121, endPoint y: 87, distance: 39.4
click h3 "Edit content"
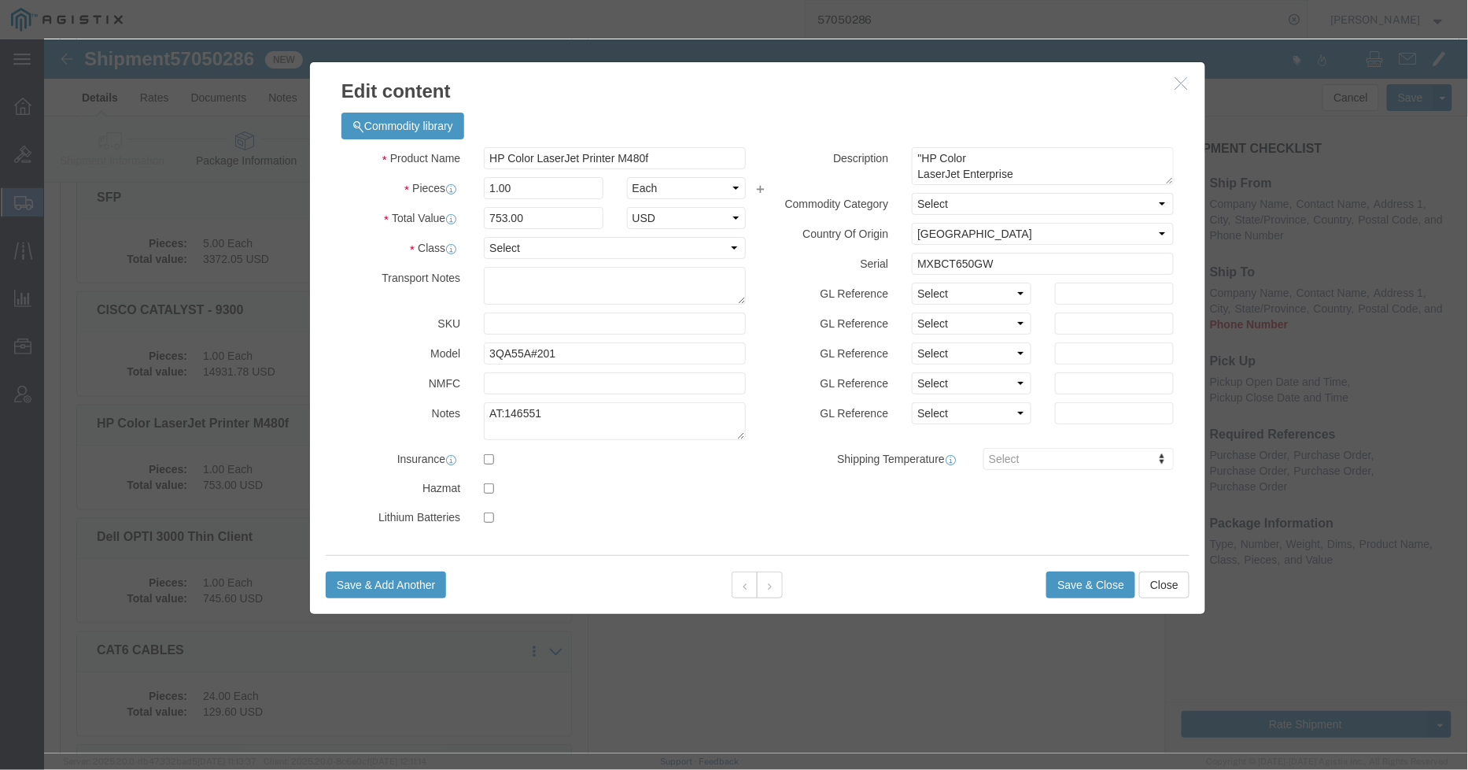
click h3 "Edit content"
click icon "button"
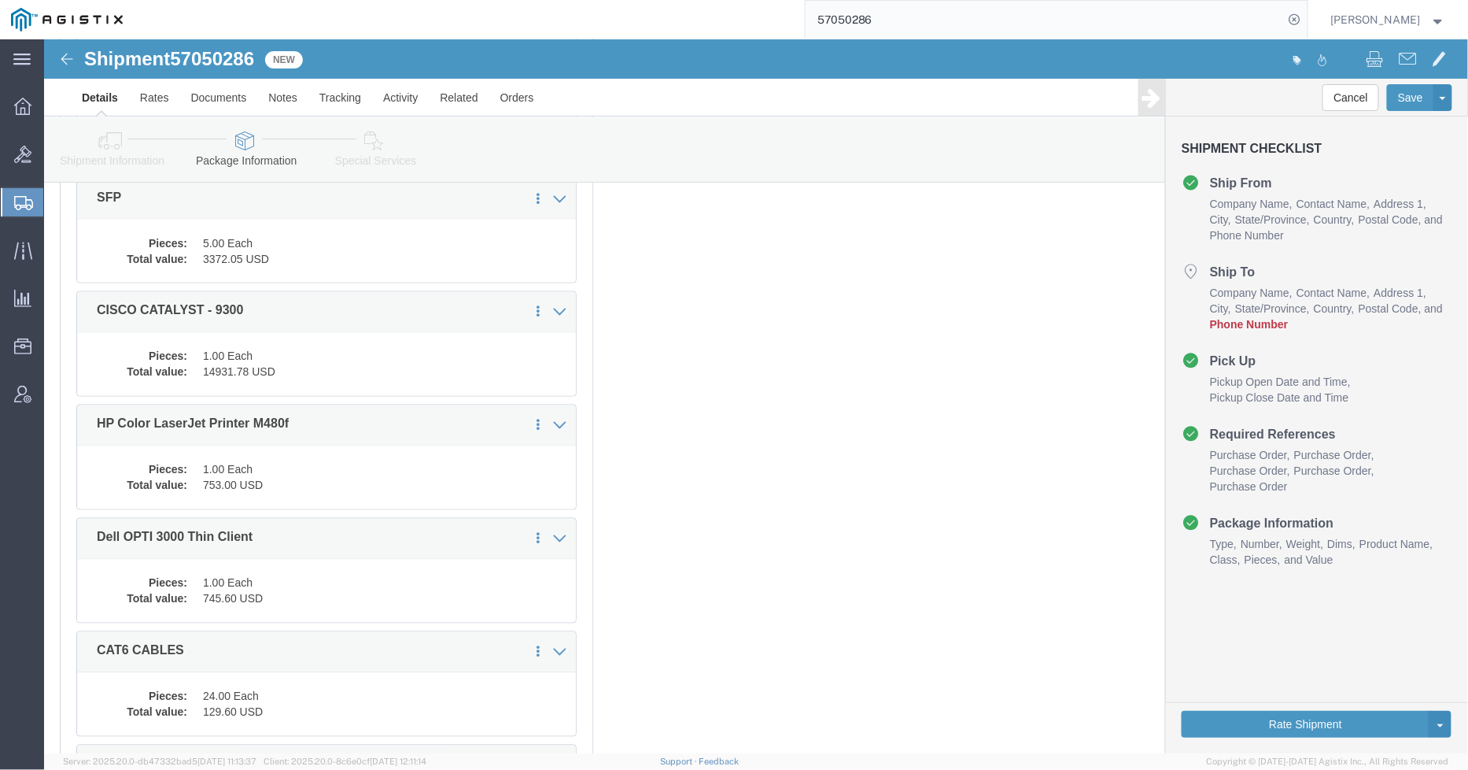
click div "Pieces: 1.00 Each Total value: 14931.78 USD"
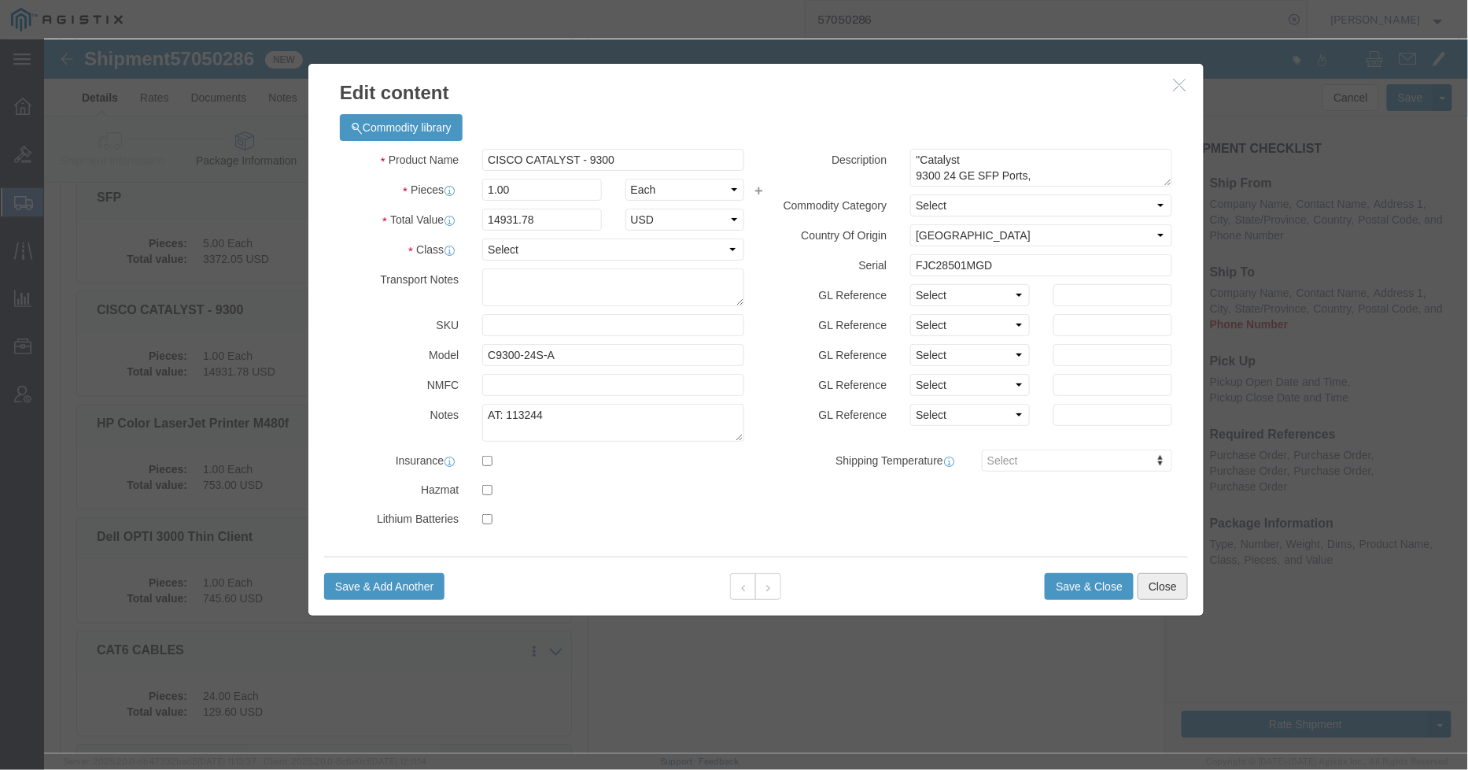
click button "Close"
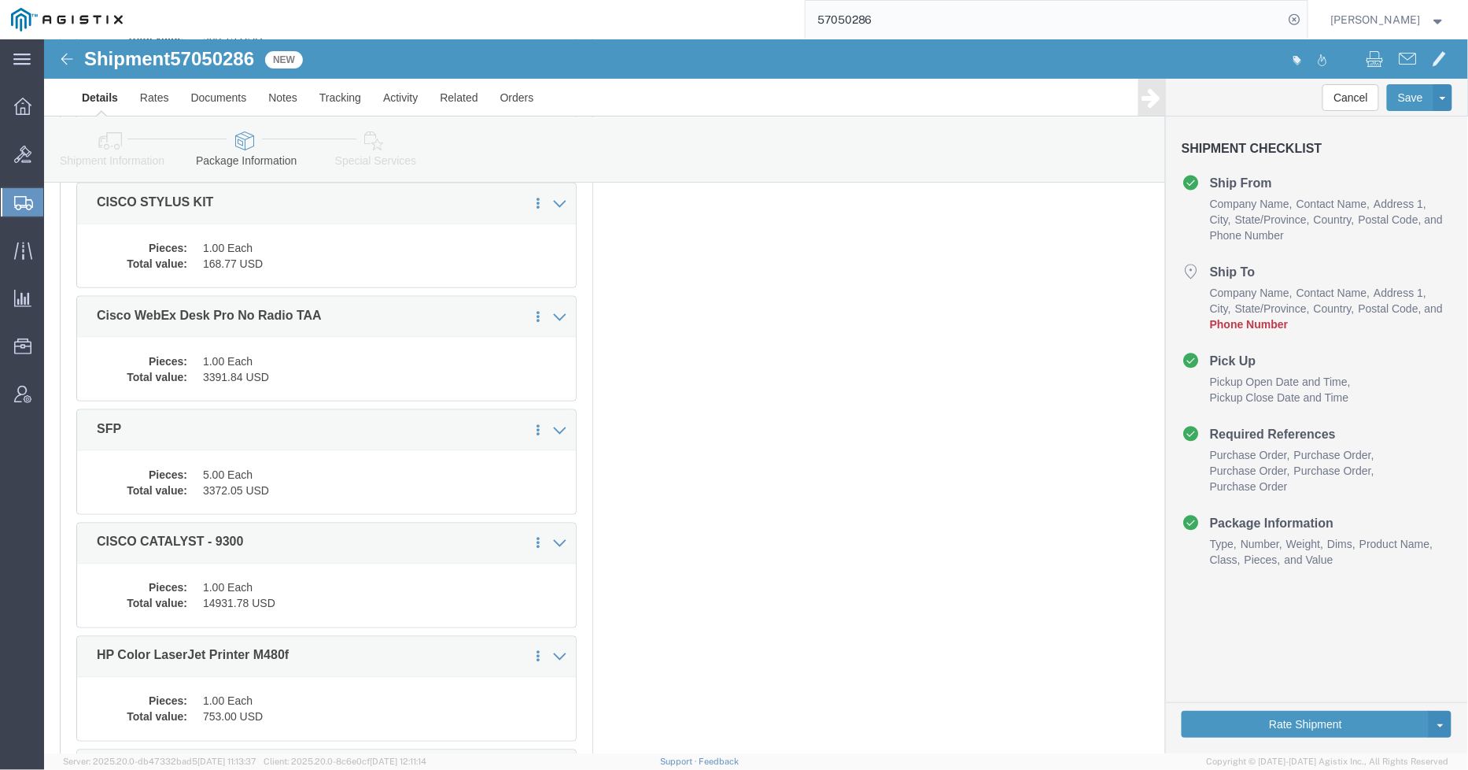
scroll to position [584, 0]
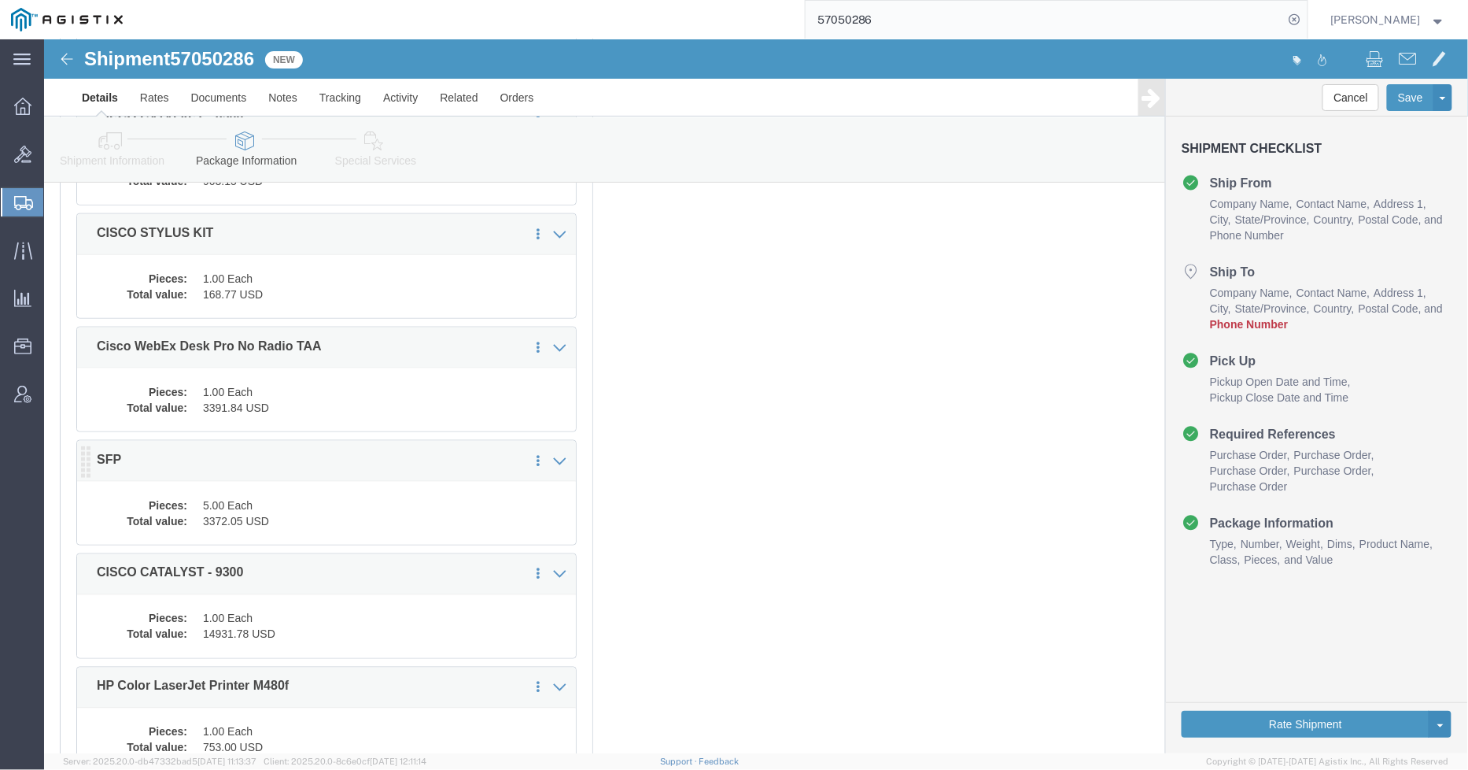
click dd "5.00 Each"
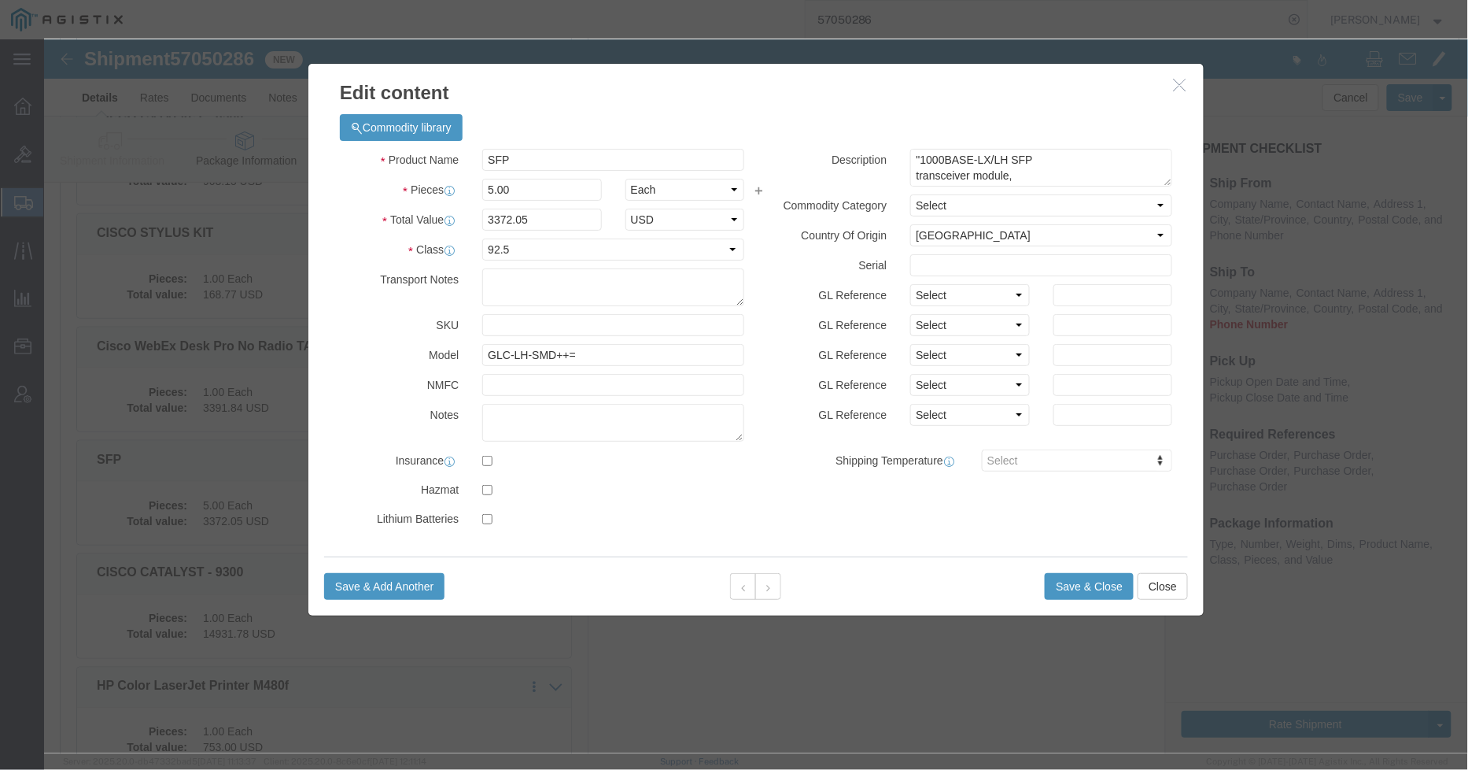
click icon "button"
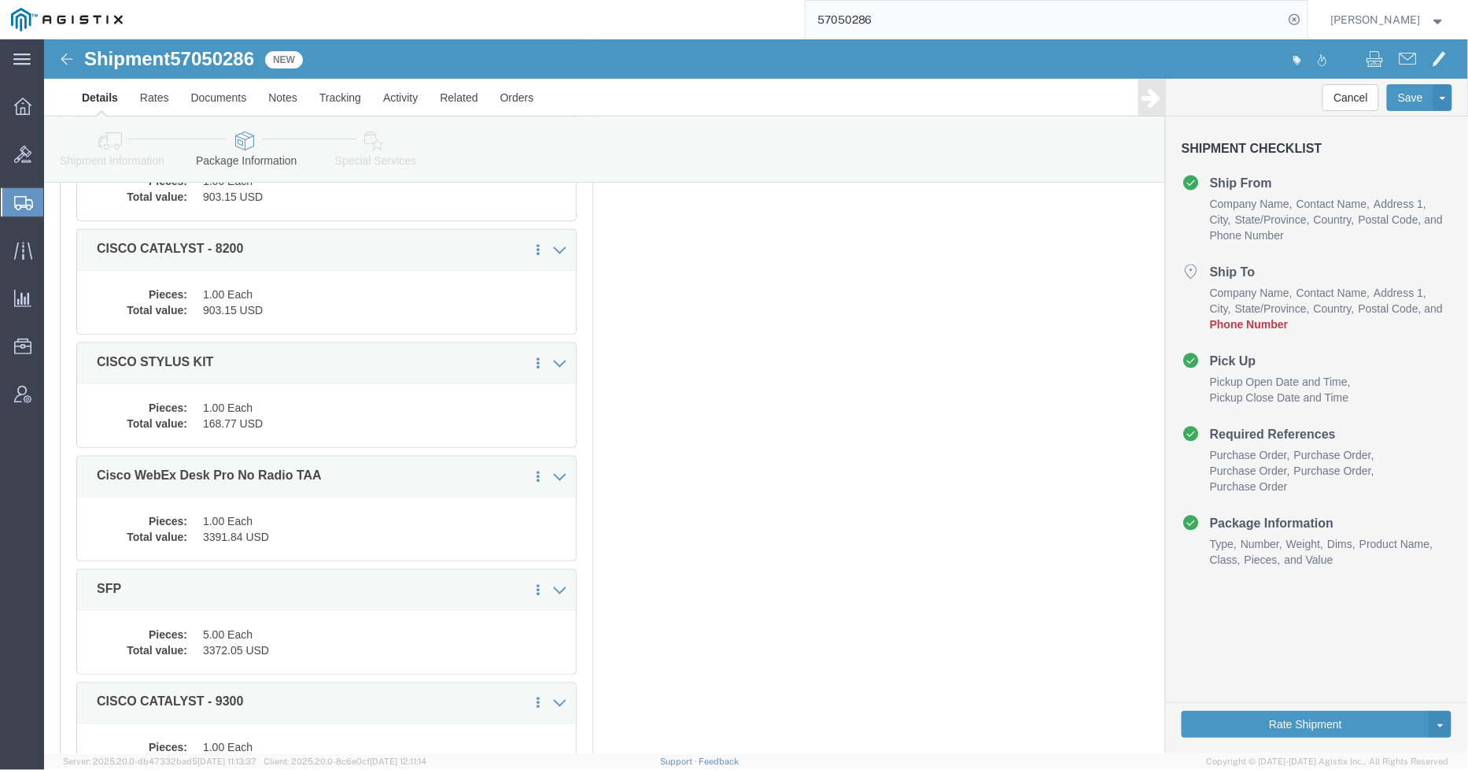
scroll to position [409, 0]
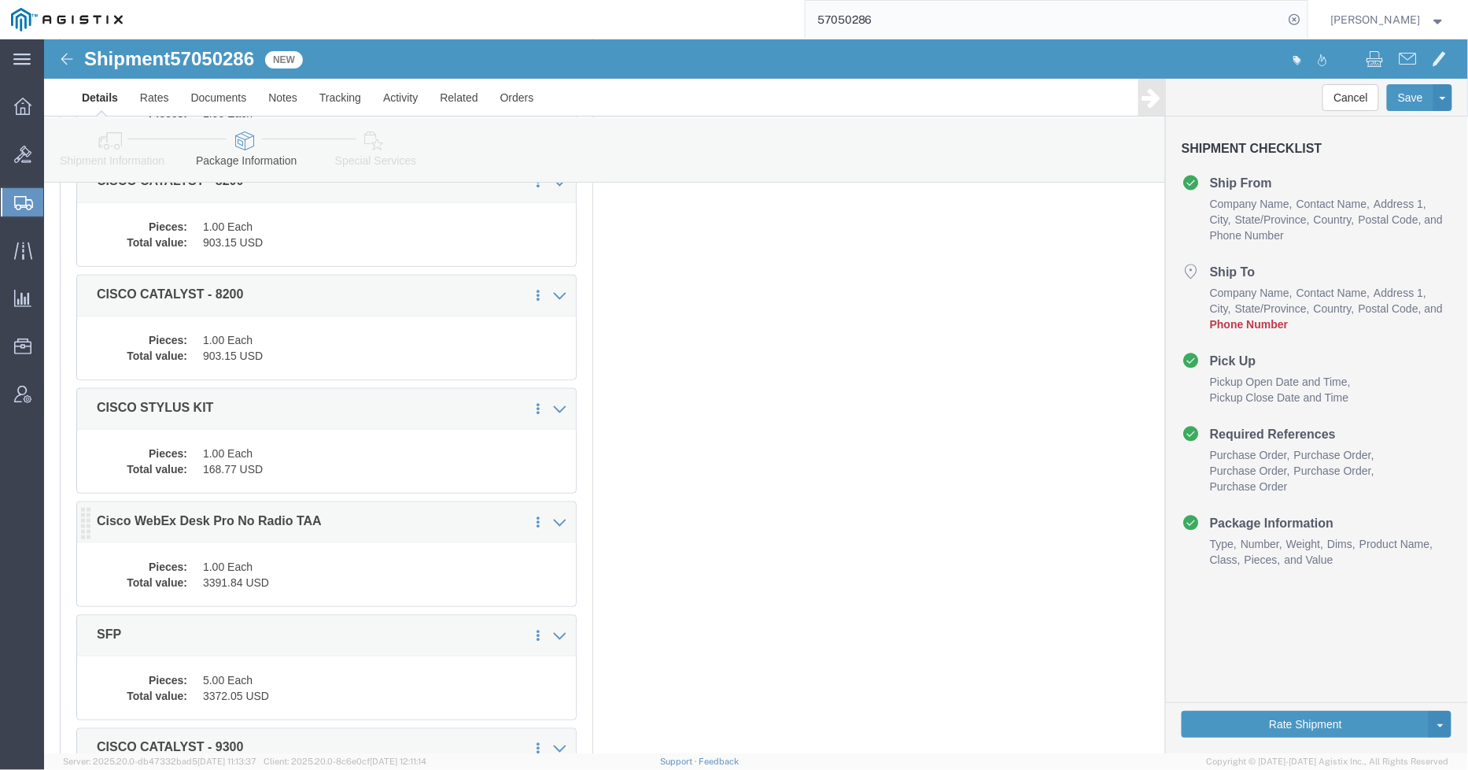
click dd "1.00 Each"
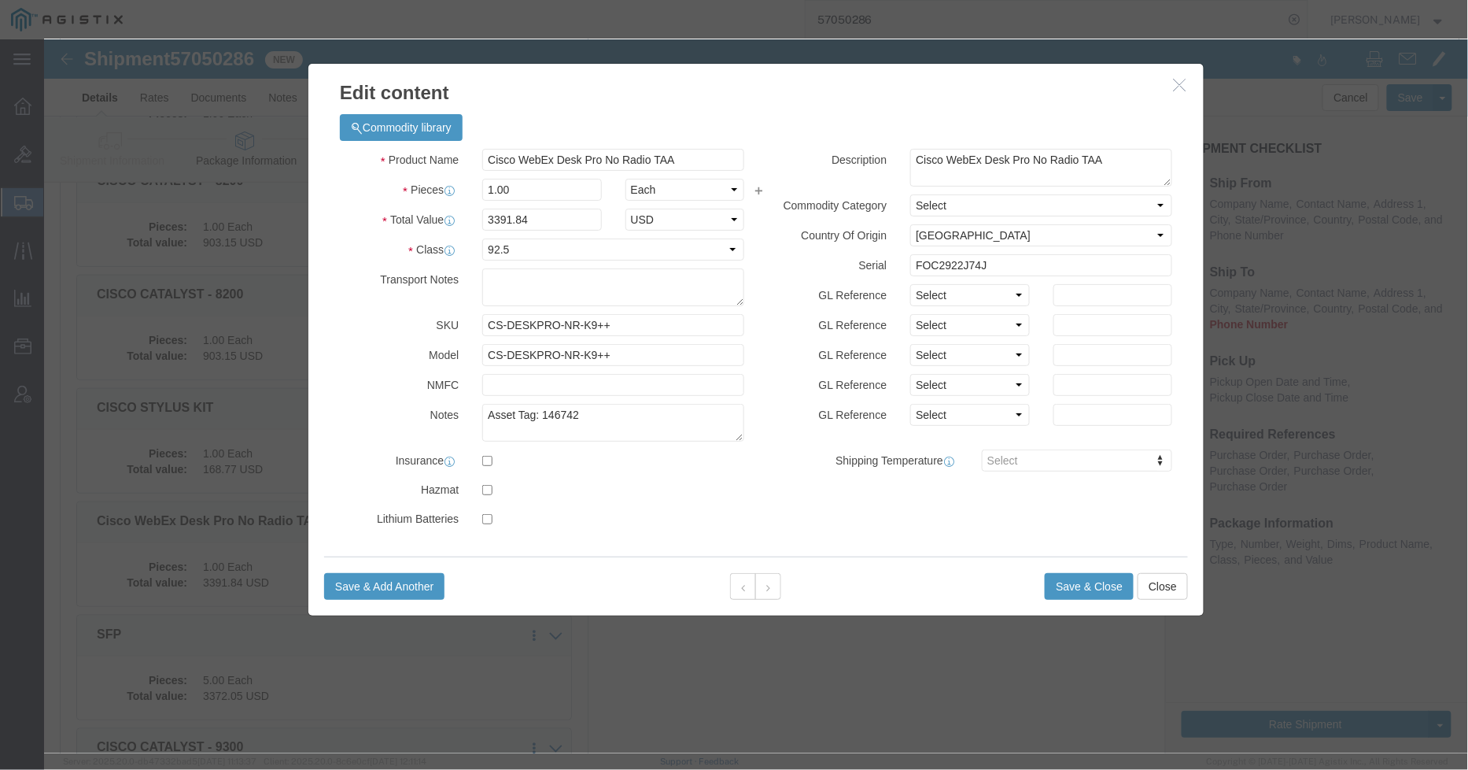
click button "button"
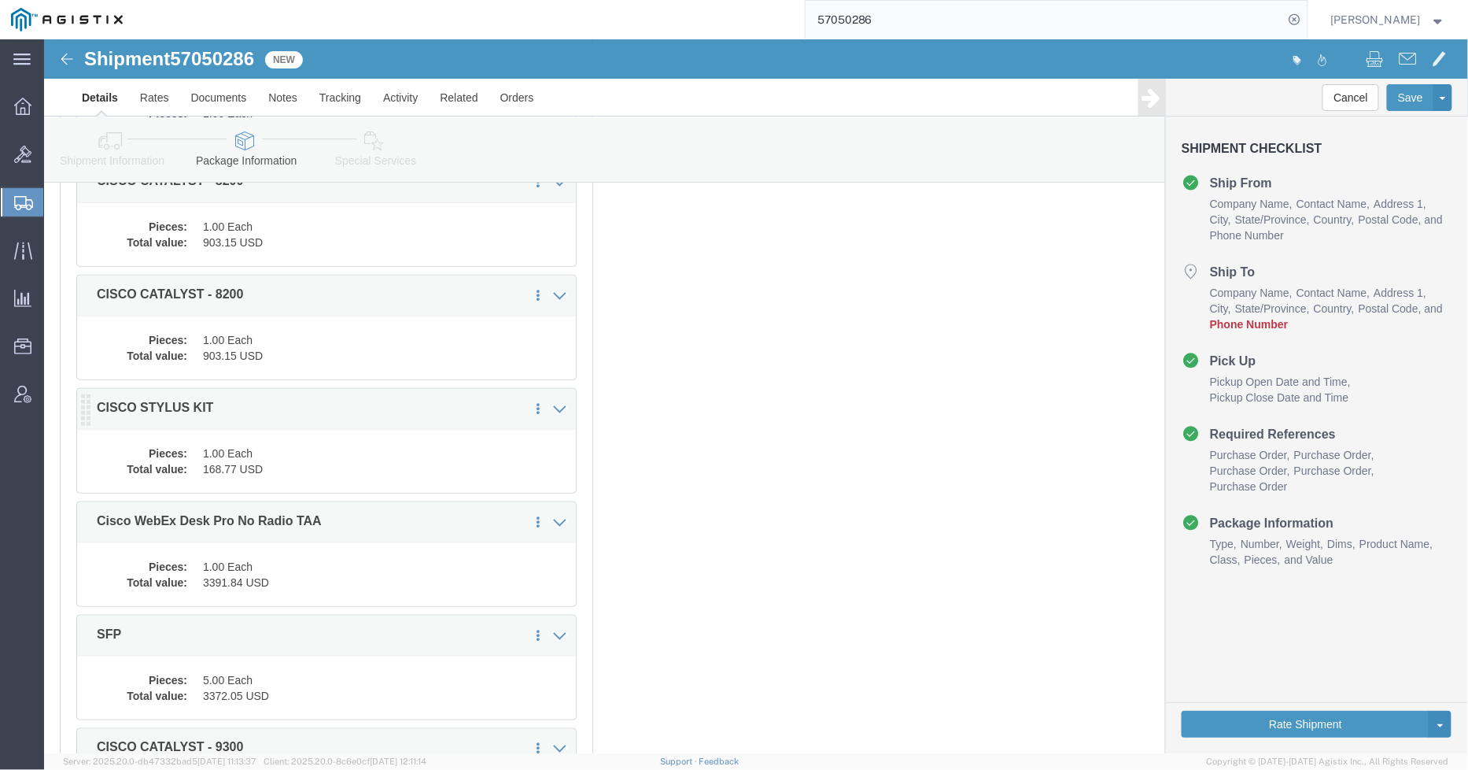
click dd "168.77 USD"
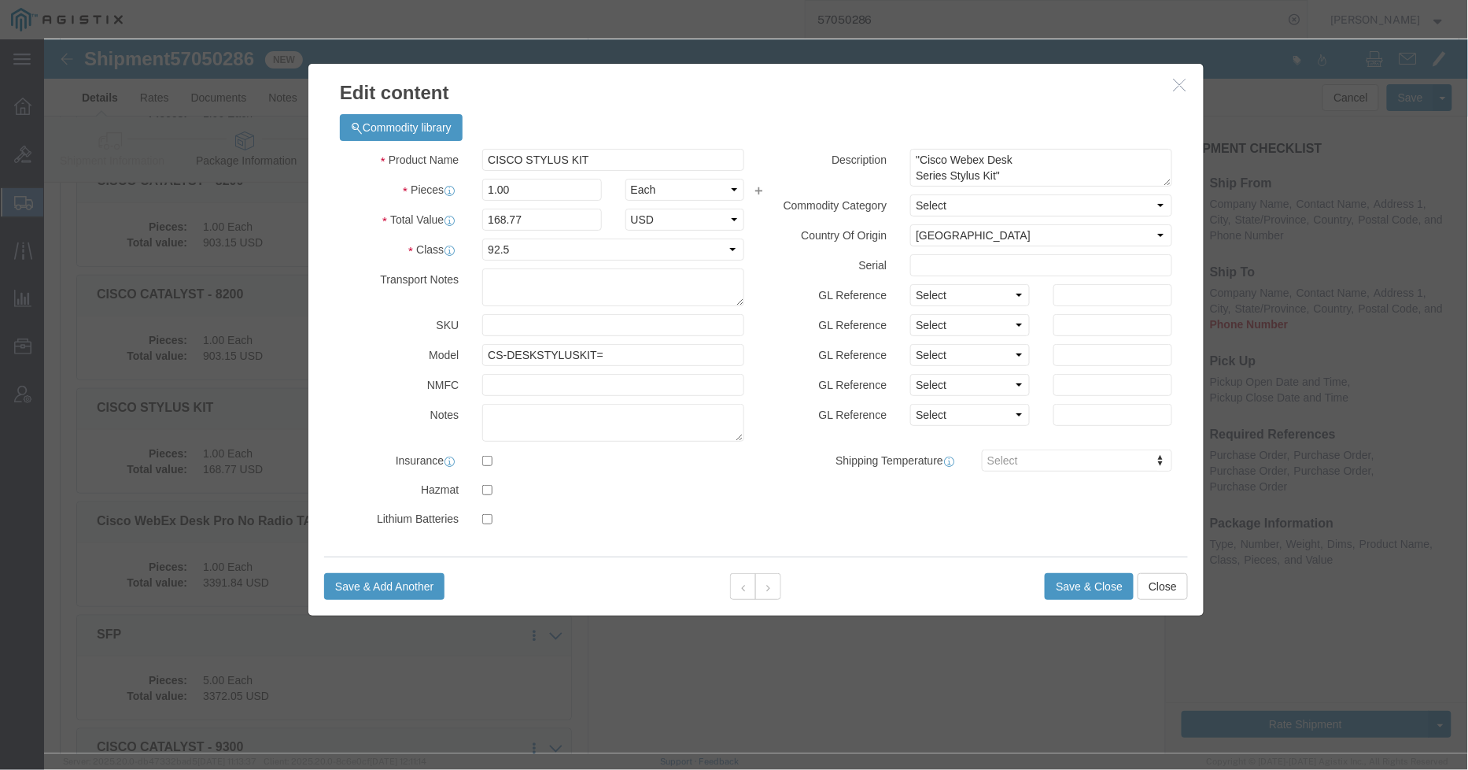
click button "button"
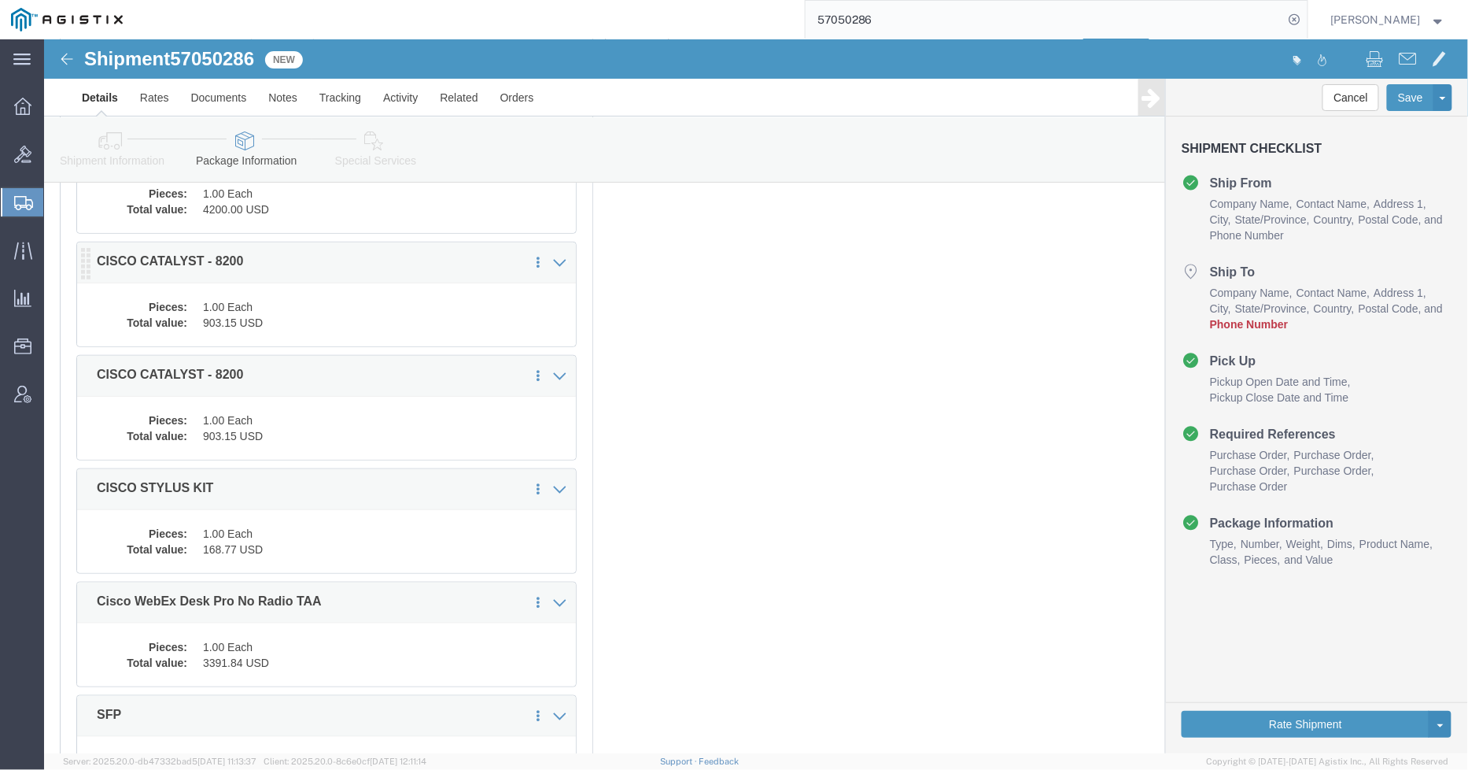
scroll to position [234, 0]
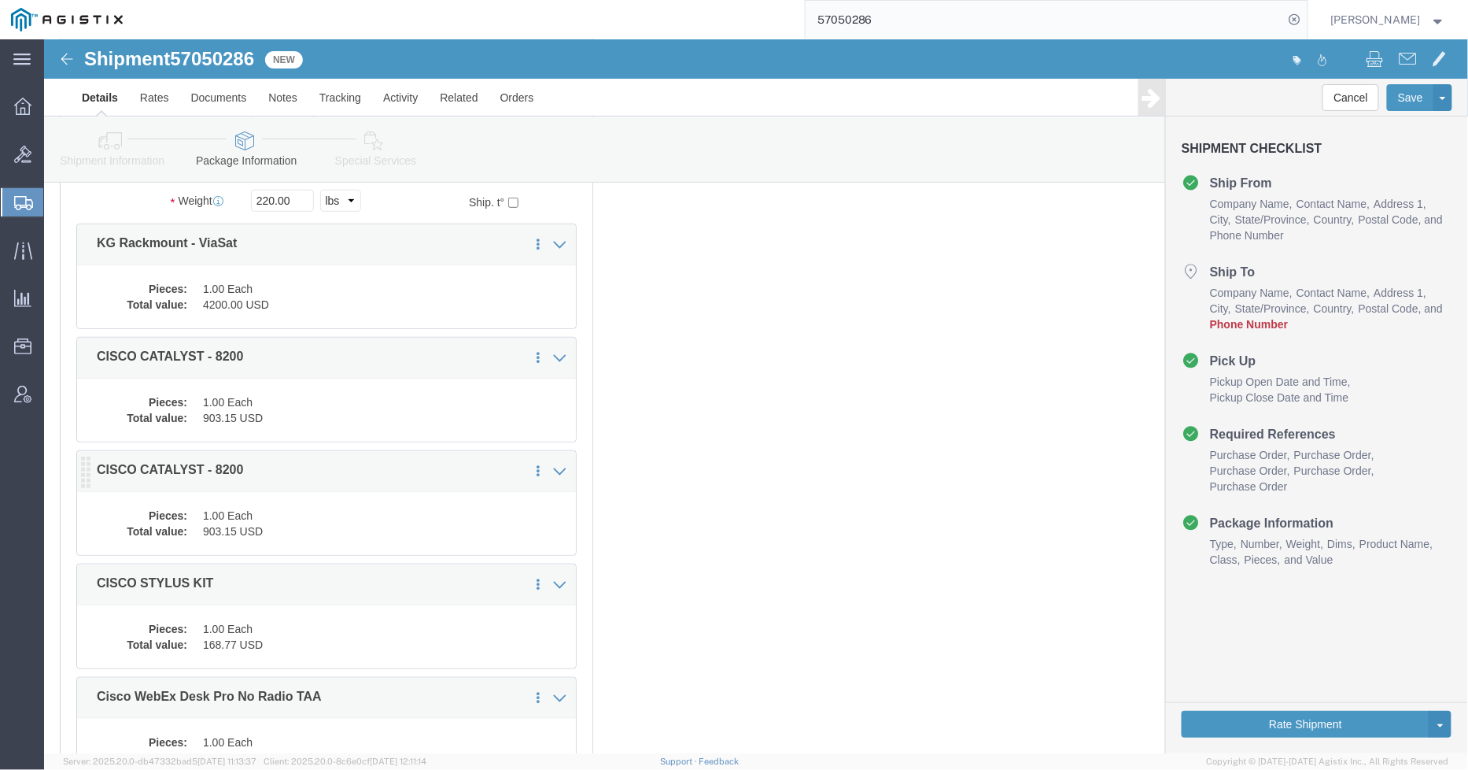
click div "Pieces: 1.00 Each Total value: 903.15 USD"
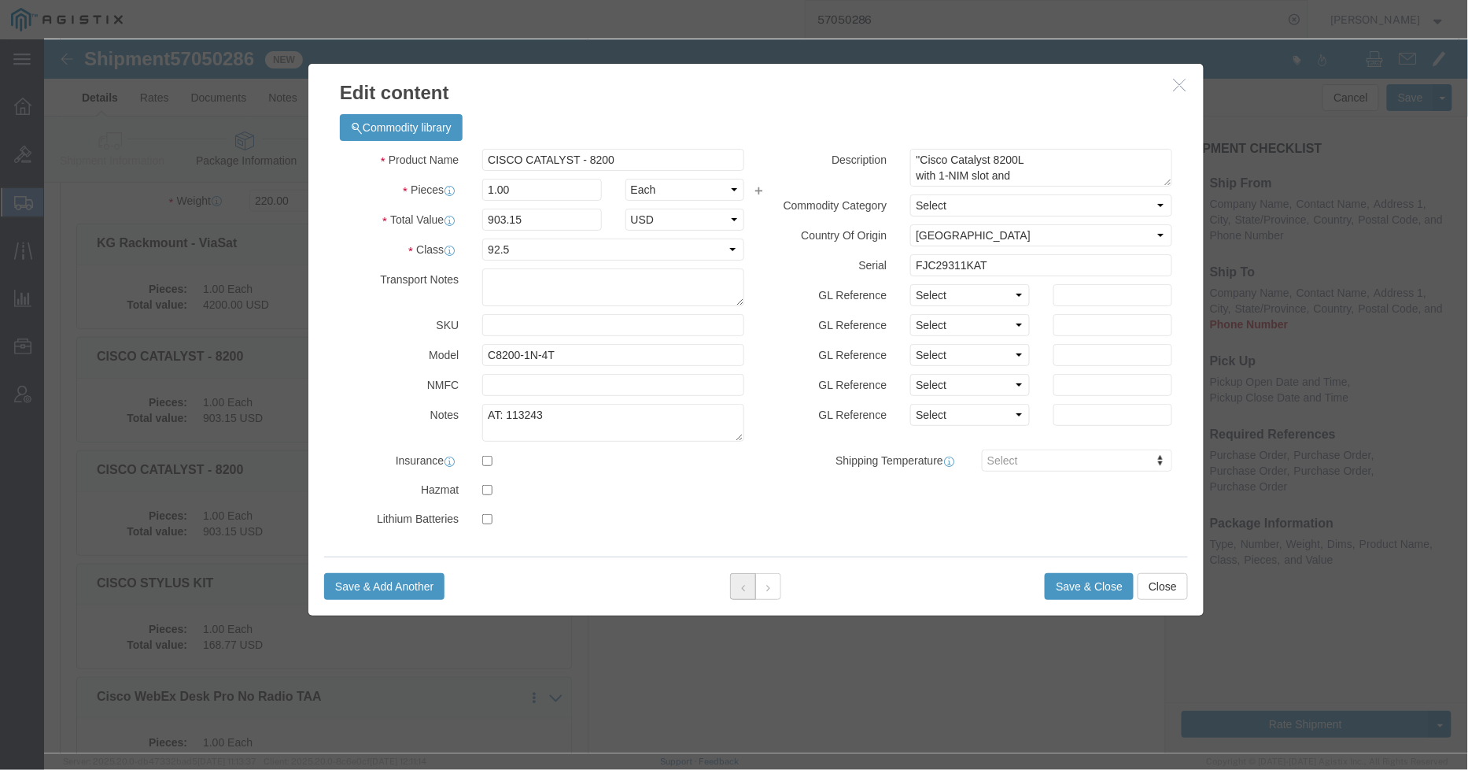
click button
click button "button"
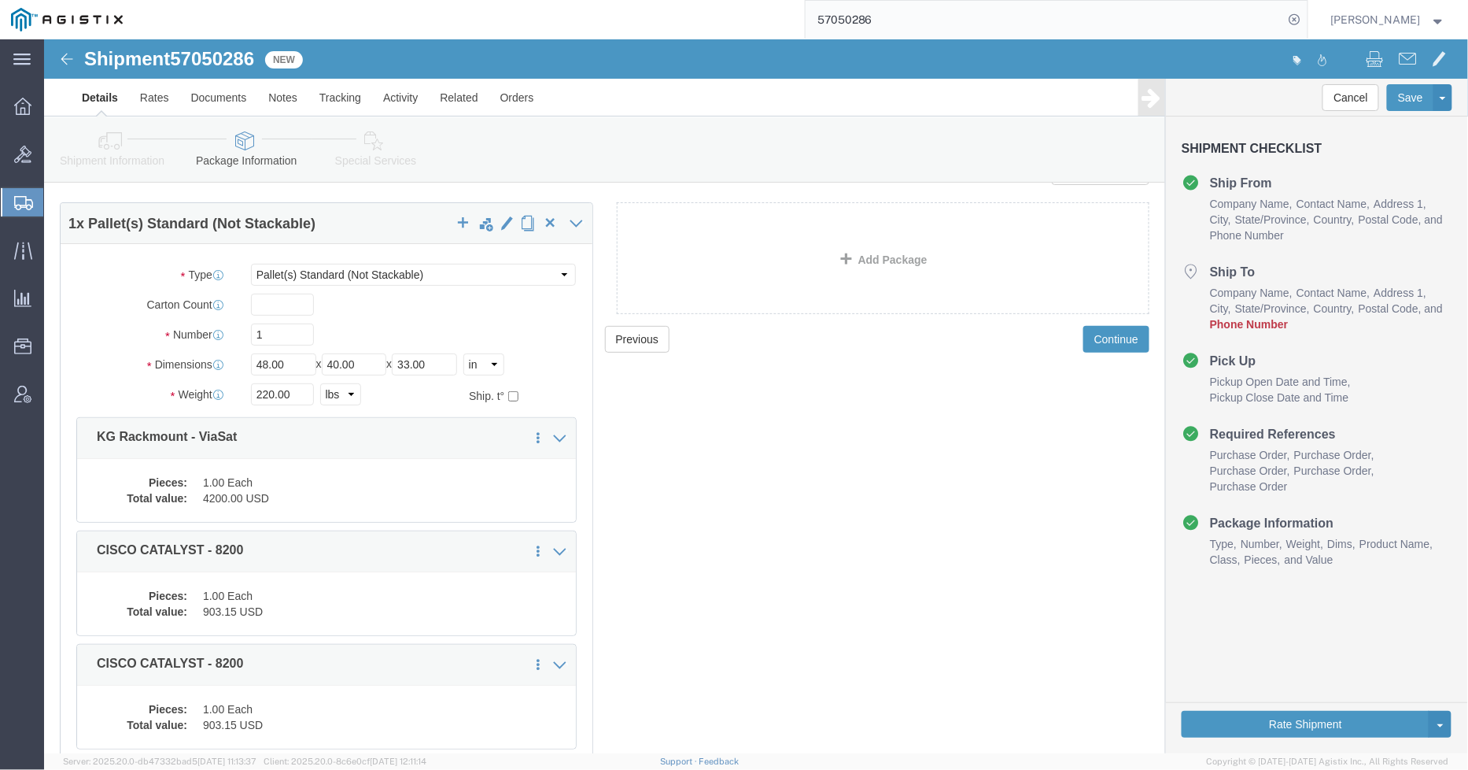
scroll to position [0, 0]
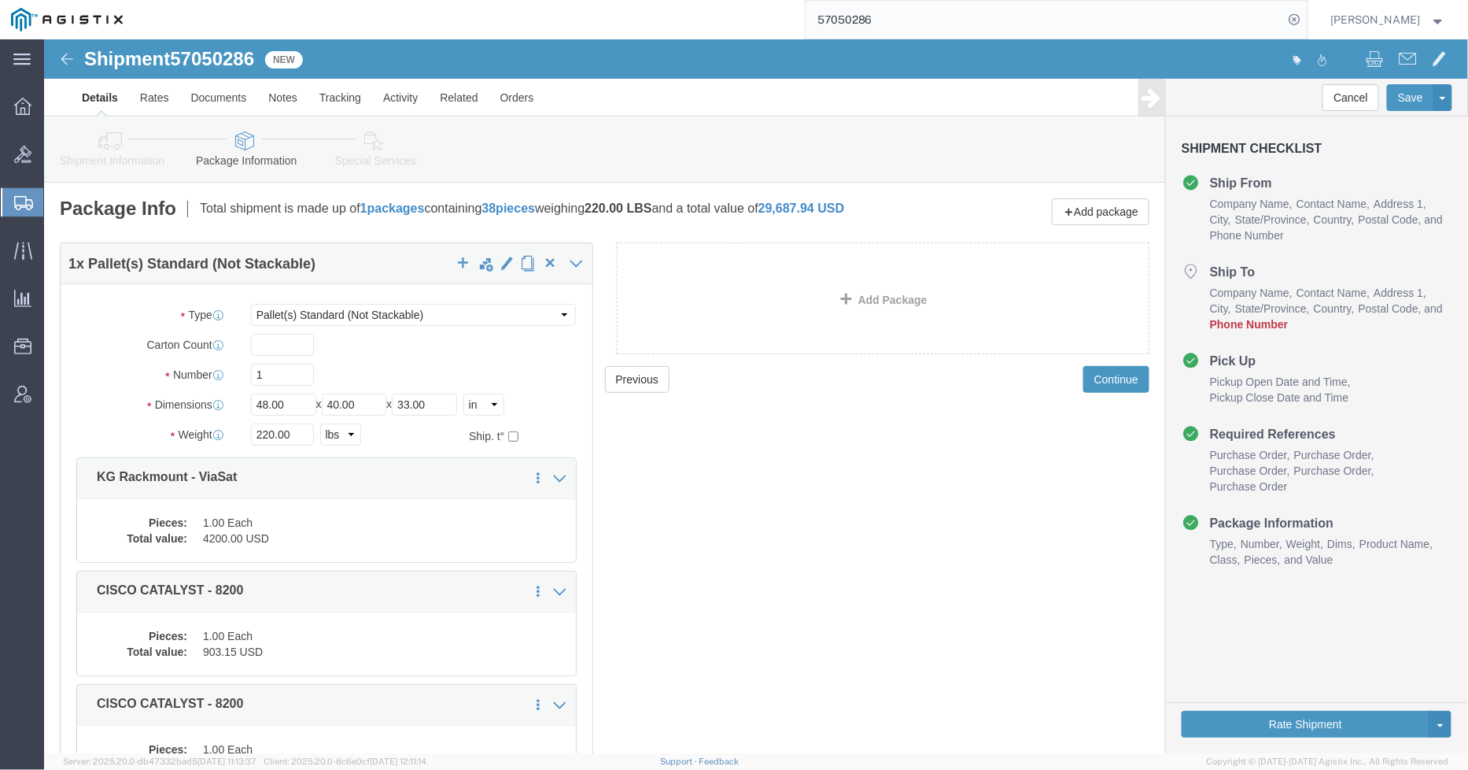
drag, startPoint x: 692, startPoint y: 428, endPoint x: 705, endPoint y: 428, distance: 12.6
click div "Previous Continue"
